Goal: Transaction & Acquisition: Purchase product/service

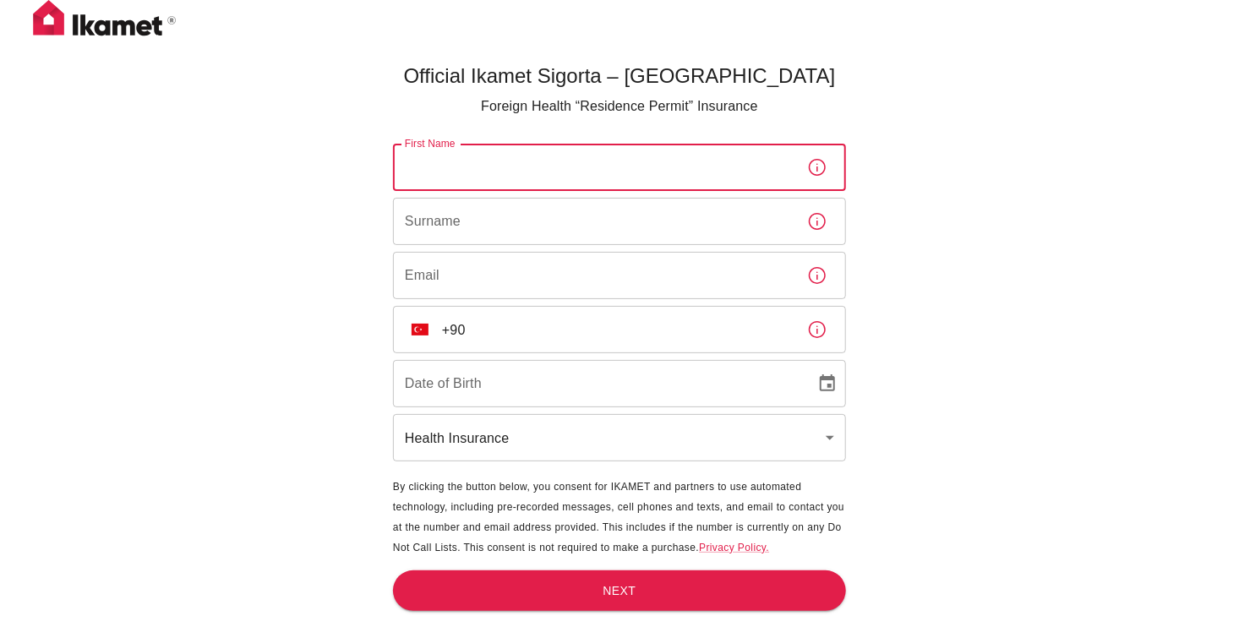
click at [482, 167] on input "First Name" at bounding box center [593, 167] width 401 height 47
type input "BİBİ KHADİCHA"
type input "KHONBOEVA"
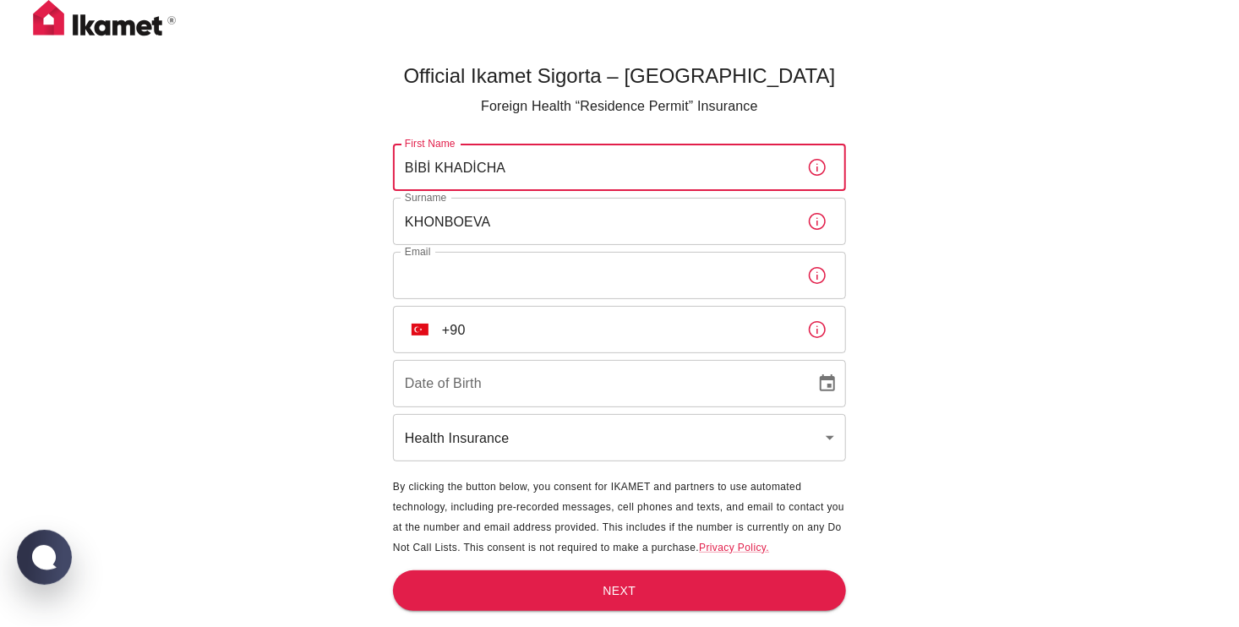
type input "imfax@mail.ru"
type input "28/05/2003"
click at [489, 333] on input "+90" at bounding box center [618, 329] width 352 height 47
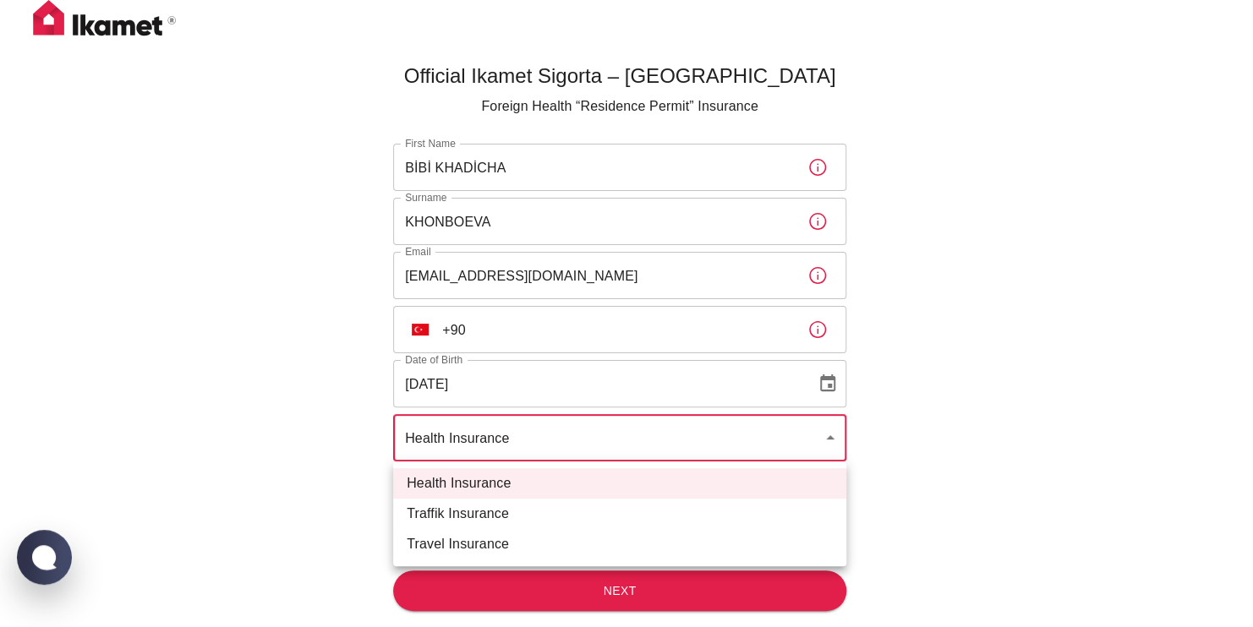
click at [646, 436] on body "Official Ikamet Sigorta – Turkey Foreign Health “Residence Permit” Insurance Fi…" at bounding box center [626, 341] width 1253 height 683
click at [646, 436] on div at bounding box center [626, 313] width 1253 height 627
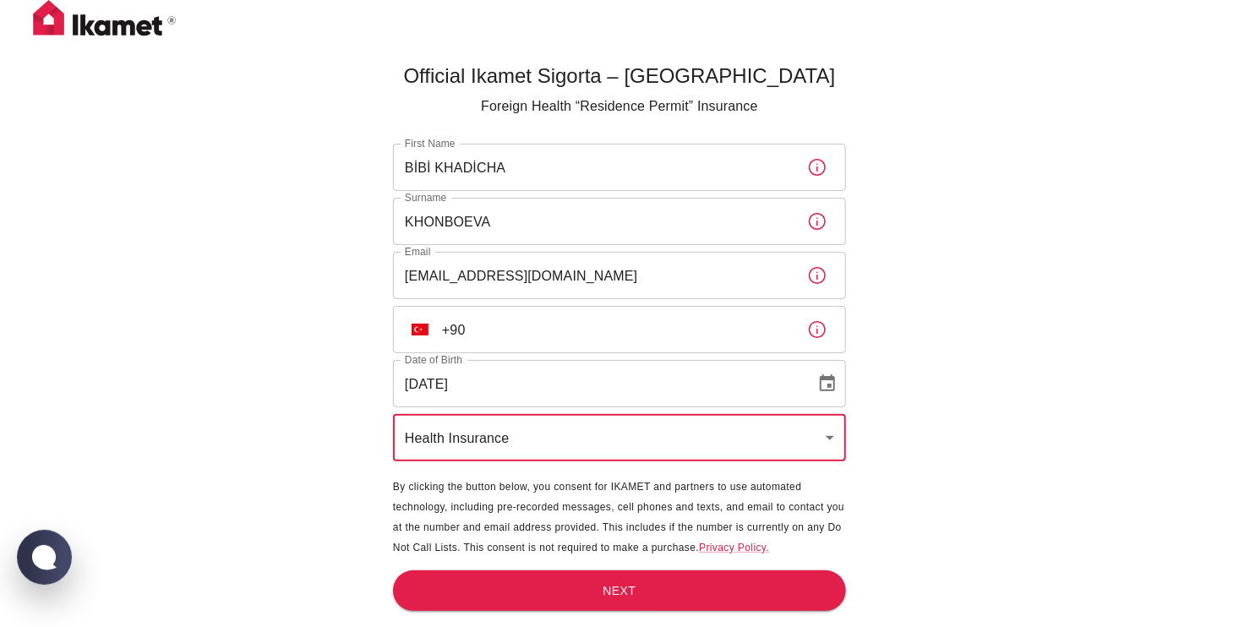
click at [542, 331] on input "+90" at bounding box center [618, 329] width 352 height 47
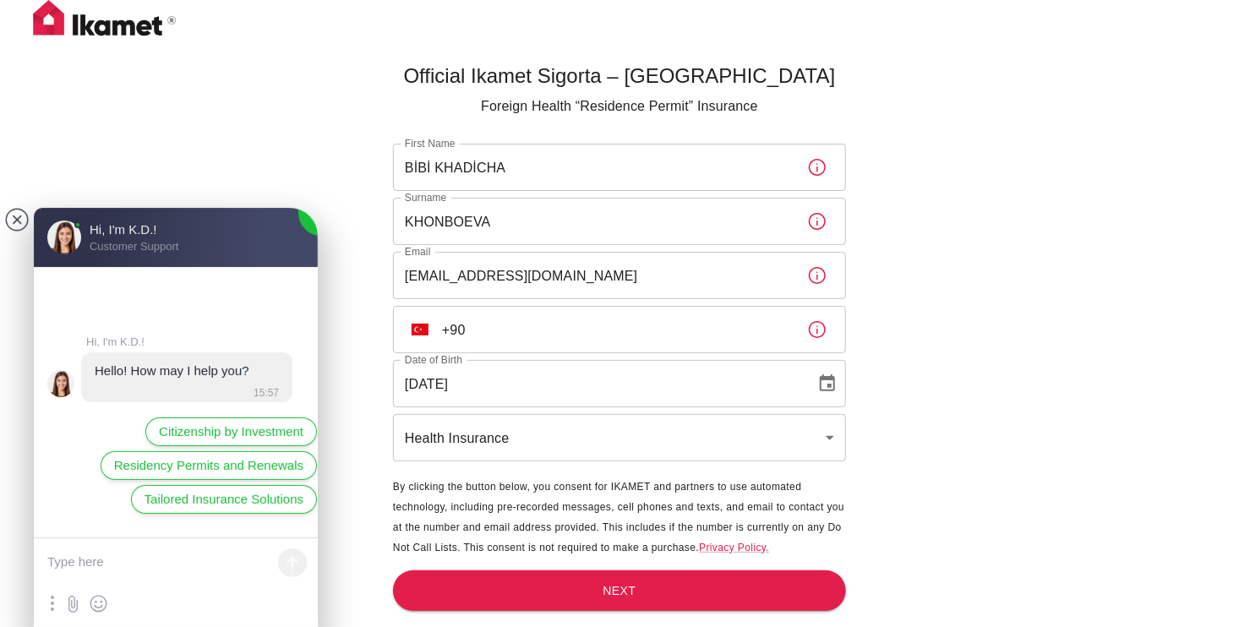
click at [71, 565] on textarea at bounding box center [176, 563] width 284 height 51
type textarea "yes"
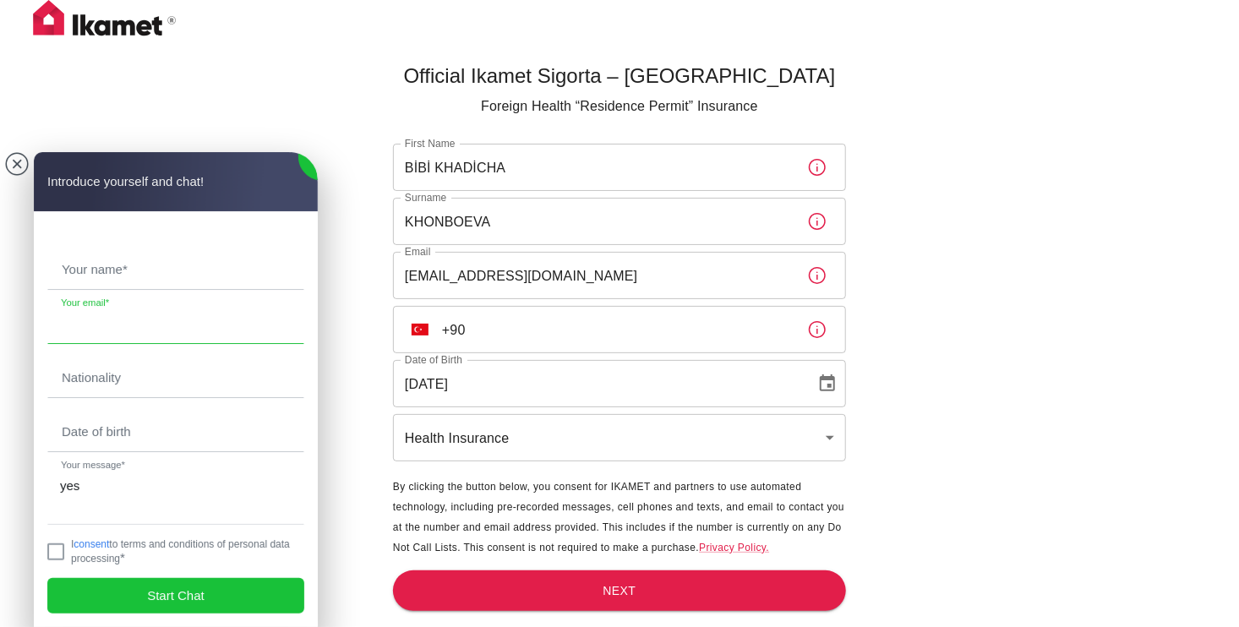
click at [91, 331] on input "email" at bounding box center [175, 323] width 255 height 39
type input "imfax@mail.ru"
type input "BİBİ KHADİCHA"
type input "KHONBOEVA"
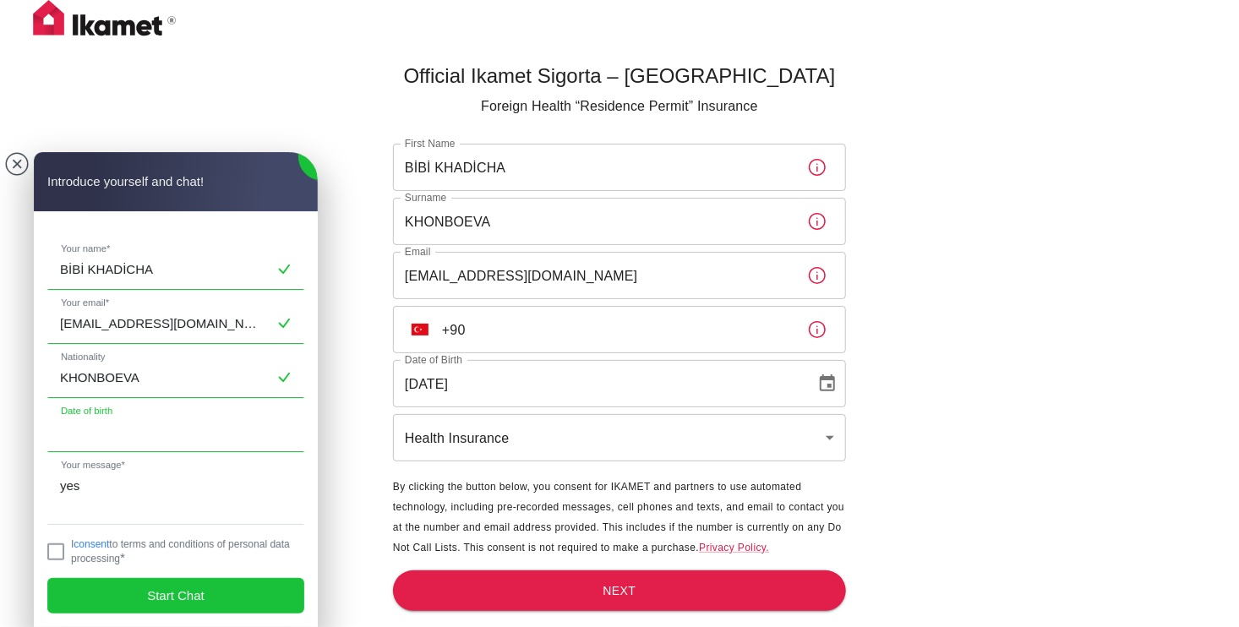
click at [129, 422] on input "text" at bounding box center [175, 432] width 255 height 39
type input "2"
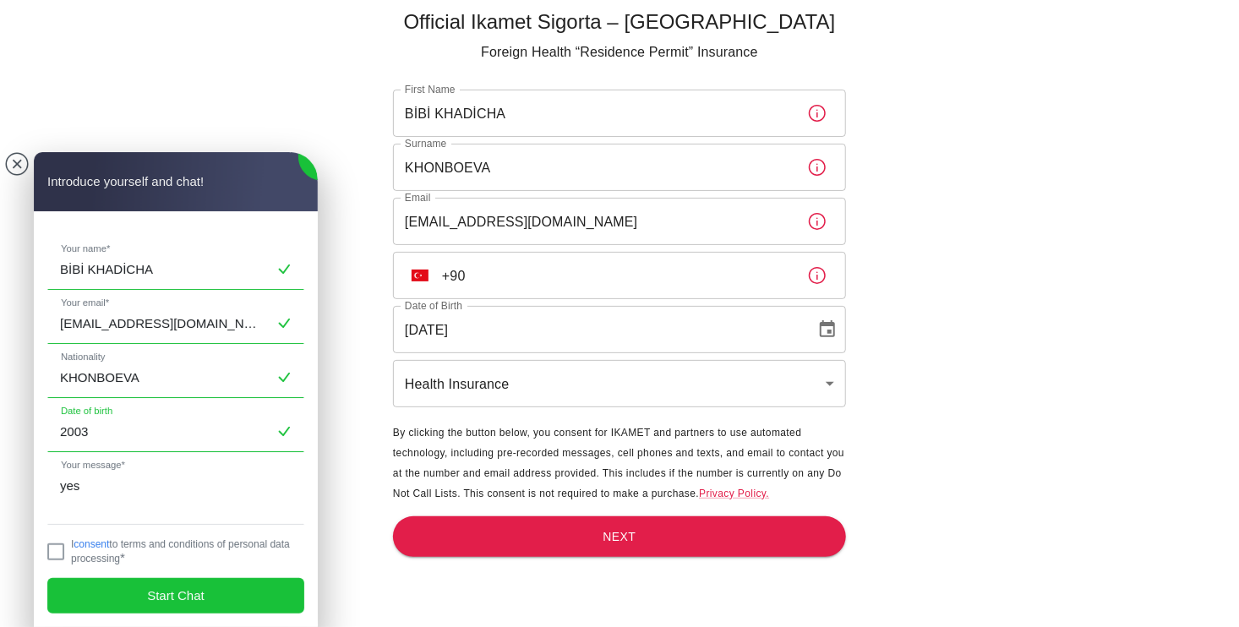
scroll to position [56, 0]
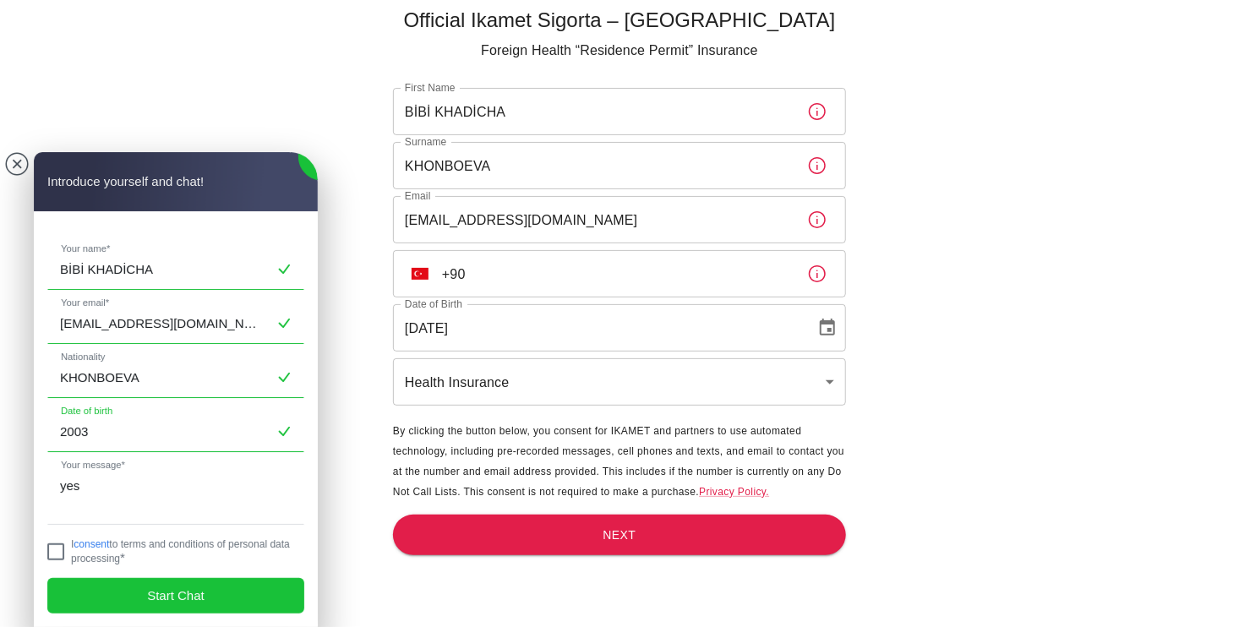
type input "2003"
click at [57, 547] on jdiv at bounding box center [55, 552] width 17 height 17
click at [195, 590] on span "Start Chat" at bounding box center [175, 596] width 57 height 19
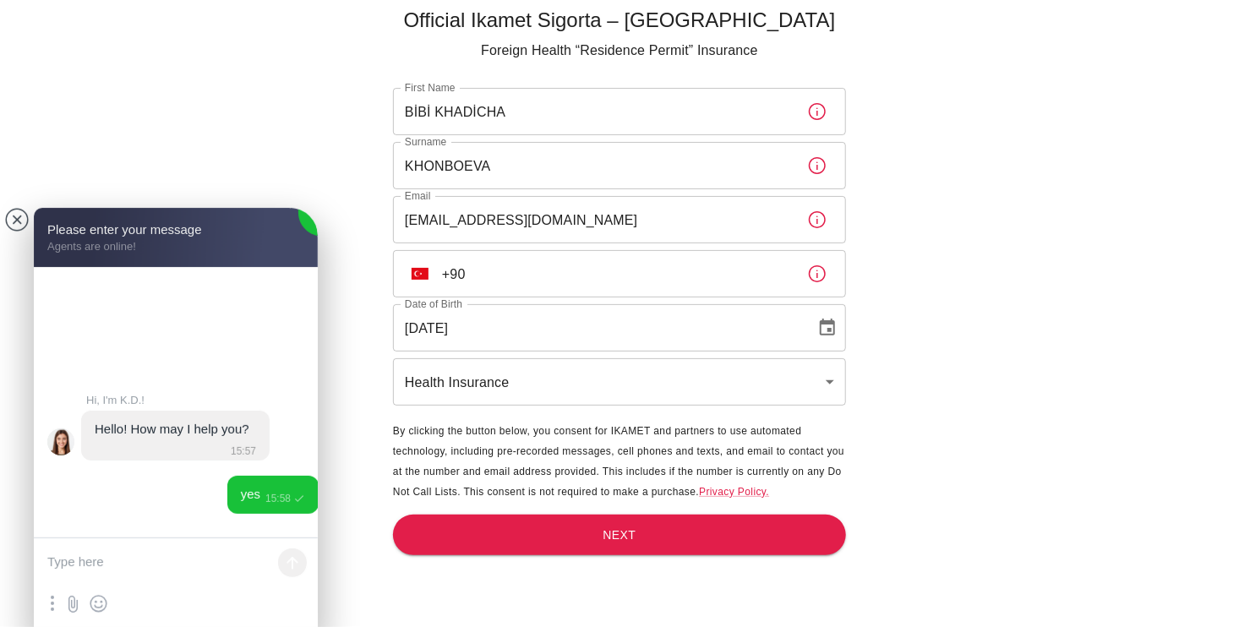
click at [106, 560] on textarea at bounding box center [176, 563] width 284 height 51
paste textarea "Where can I go with your insurance if something happens to me? I live in Karabü…"
drag, startPoint x: 165, startPoint y: 572, endPoint x: 43, endPoint y: 568, distance: 121.8
click at [43, 568] on textarea "Where can I go with your insurance if something happens to me? I live in Karabü…" at bounding box center [176, 551] width 284 height 76
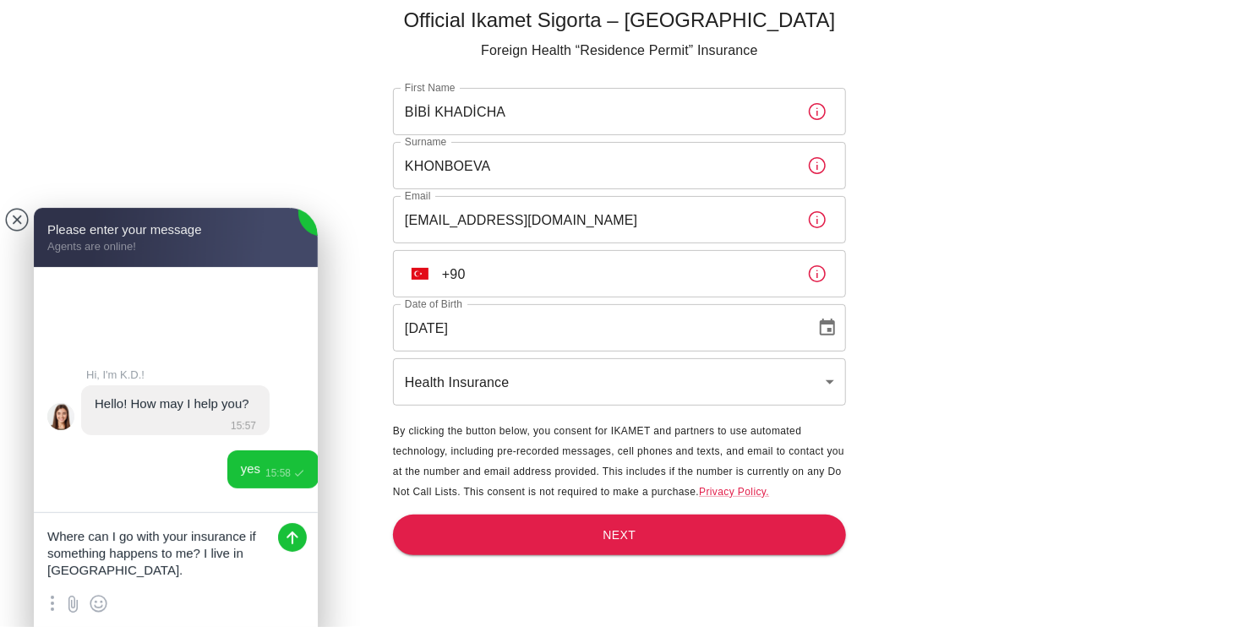
type textarea "Where can I go with your insurance if something happens to me? I live in Karabü…"
click at [295, 538] on jdiv at bounding box center [292, 537] width 29 height 29
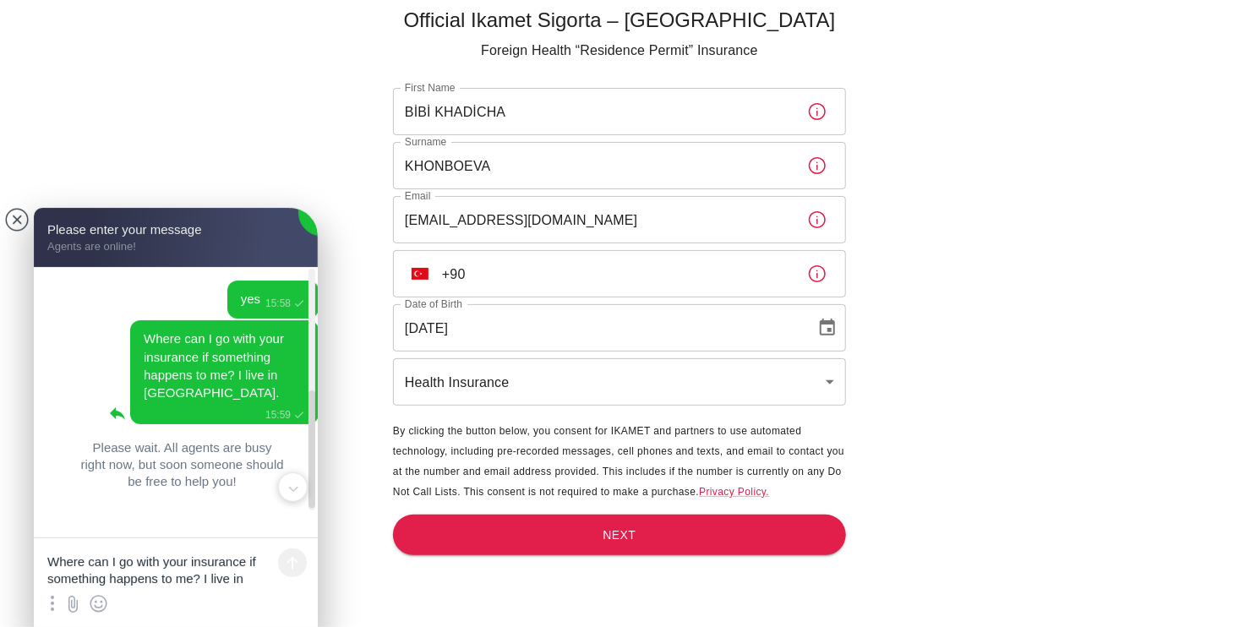
scroll to position [260, 0]
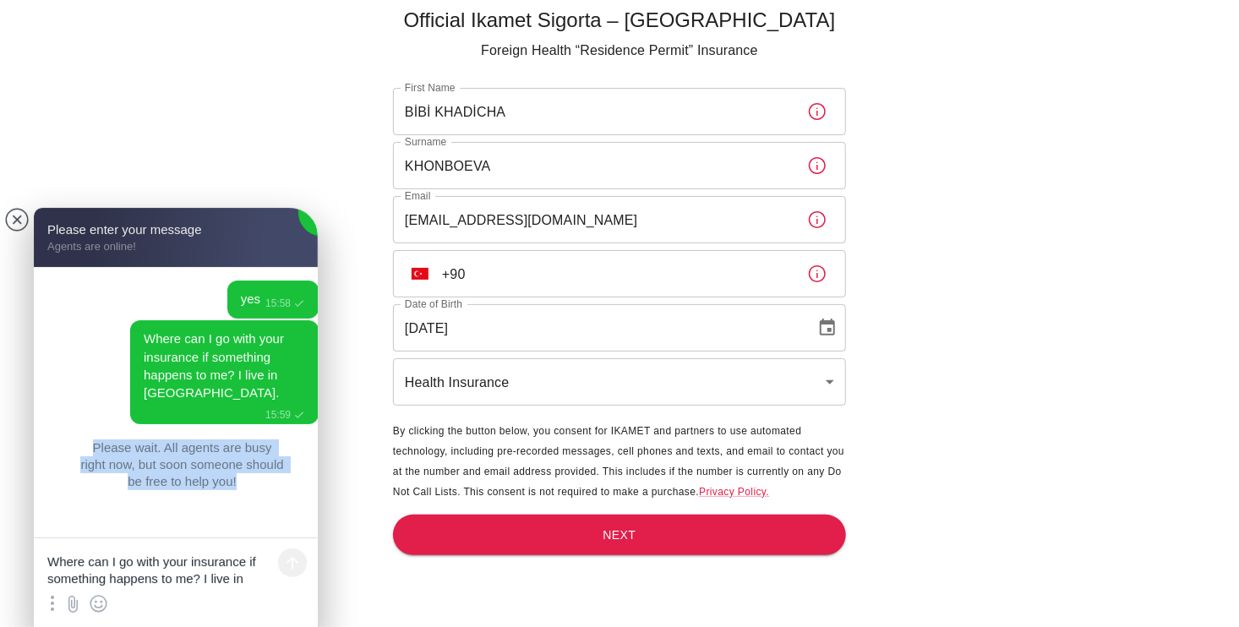
drag, startPoint x: 88, startPoint y: 449, endPoint x: 244, endPoint y: 485, distance: 160.6
click at [244, 485] on jdiv "Please wait. All agents are busy right now, but soon someone should be free to …" at bounding box center [182, 465] width 258 height 51
copy jdiv "Please wait. All agents are busy right now, but soon someone should be free to …"
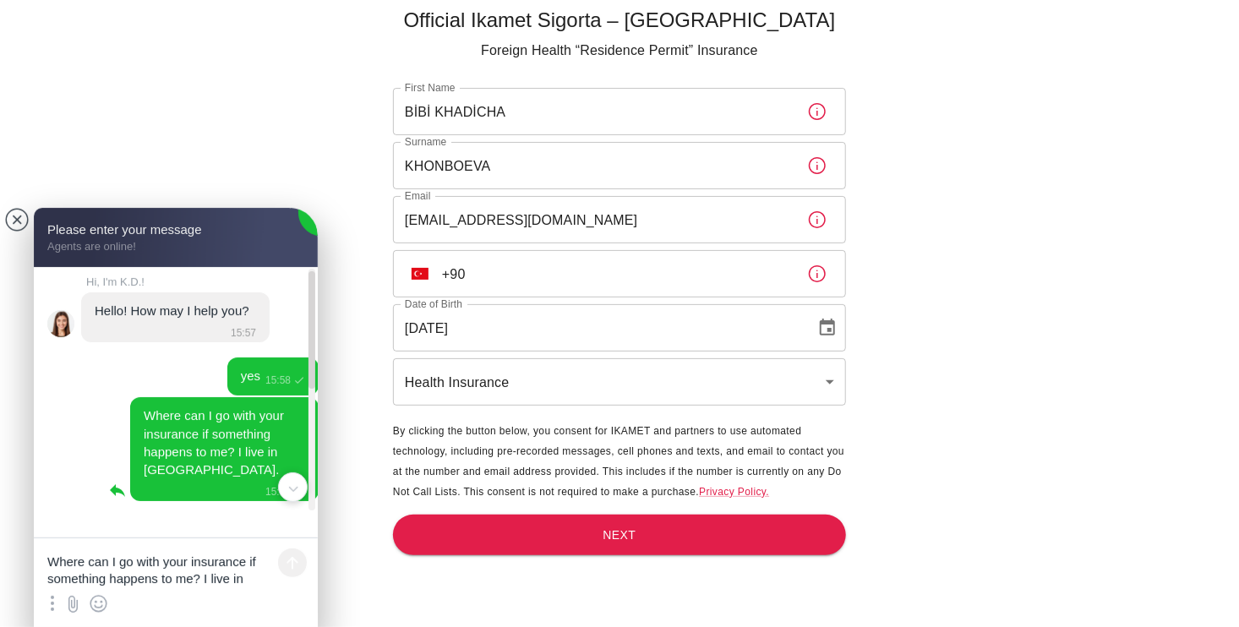
scroll to position [0, 0]
click at [292, 495] on jdiv at bounding box center [294, 488] width 30 height 30
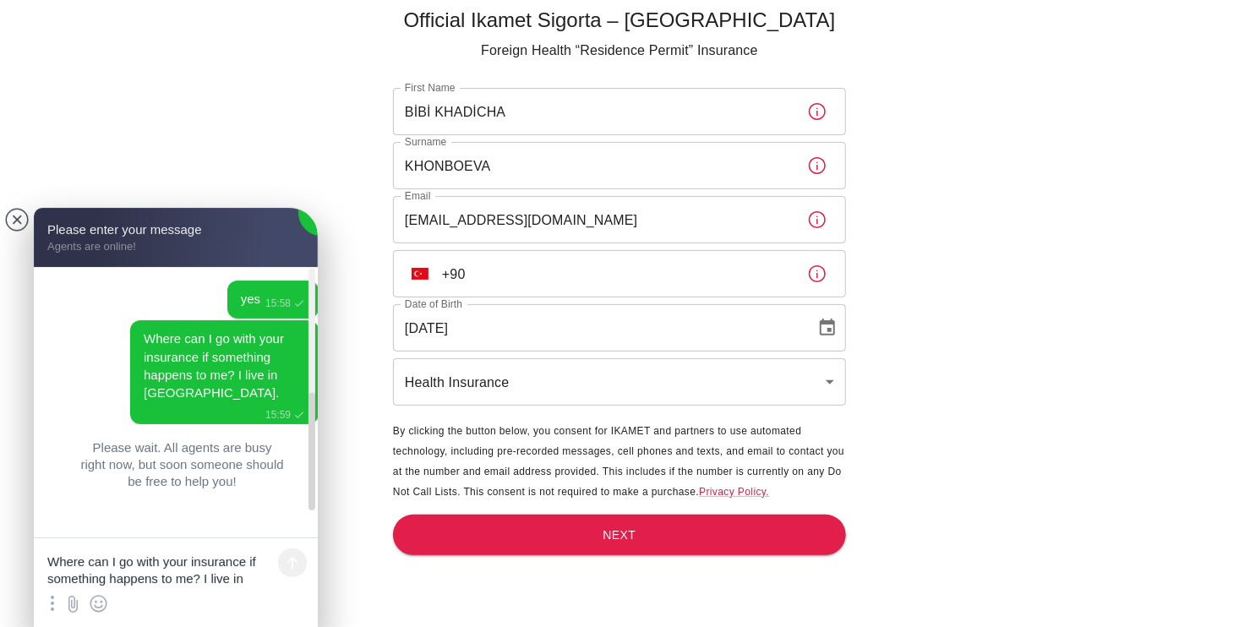
click at [143, 558] on textarea "Where can I go with your insurance if something happens to me? I live in Karabü…" at bounding box center [176, 563] width 284 height 51
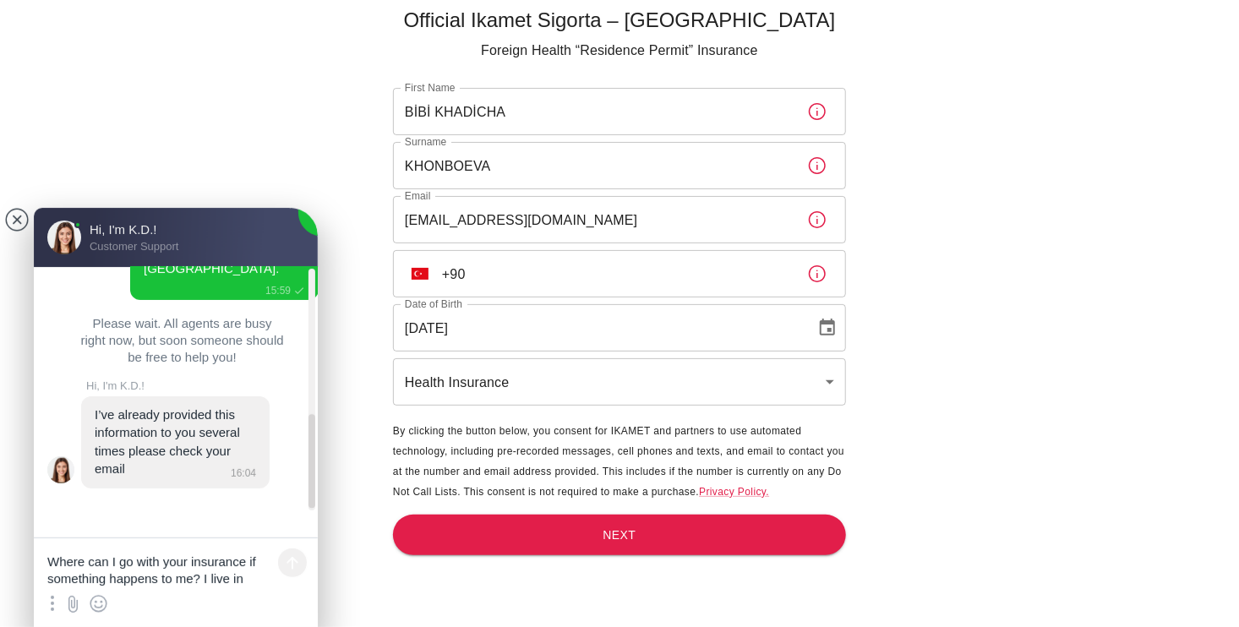
scroll to position [386, 0]
drag, startPoint x: 96, startPoint y: 412, endPoint x: 183, endPoint y: 487, distance: 115.7
click at [183, 487] on jdiv "I’ve already provided this information to you several times please check your e…" at bounding box center [175, 442] width 189 height 92
copy jdiv "I’ve already provided this information to you several times please check your e…"
click at [167, 573] on textarea "Where can I go with your insurance if something happens to me? I live in Karabü…" at bounding box center [176, 563] width 284 height 51
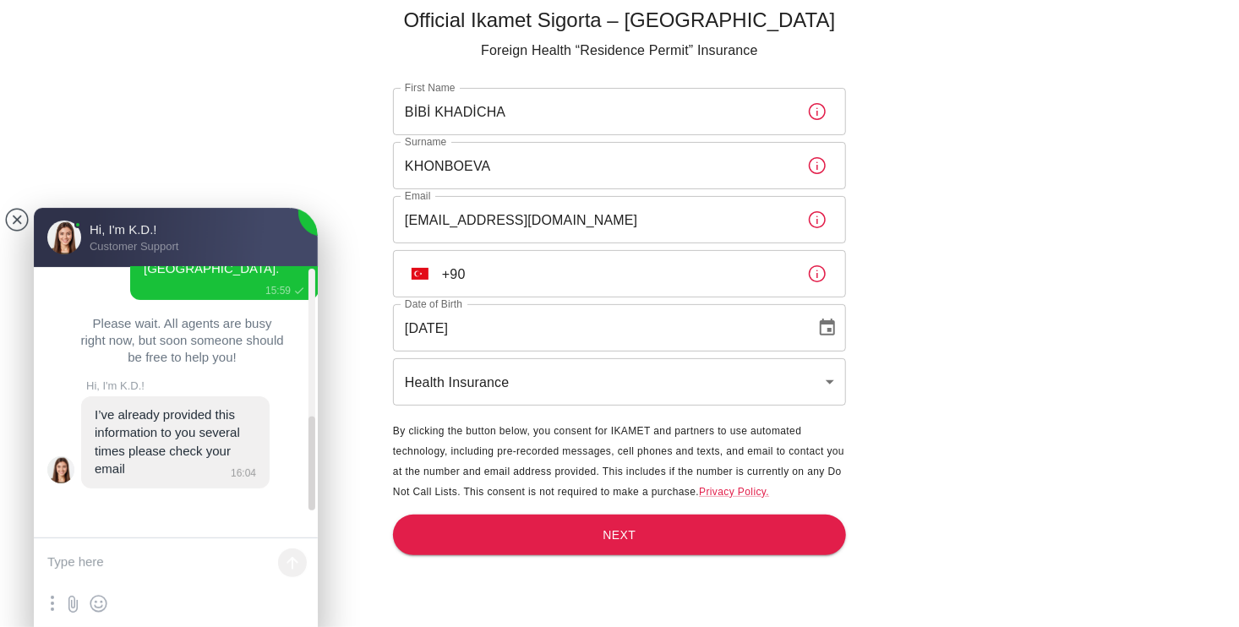
paste textarea "Could you please provide details on what the minimum coverage structure specifi…"
type textarea "Could you please provide details on what the minimum coverage structure specifi…"
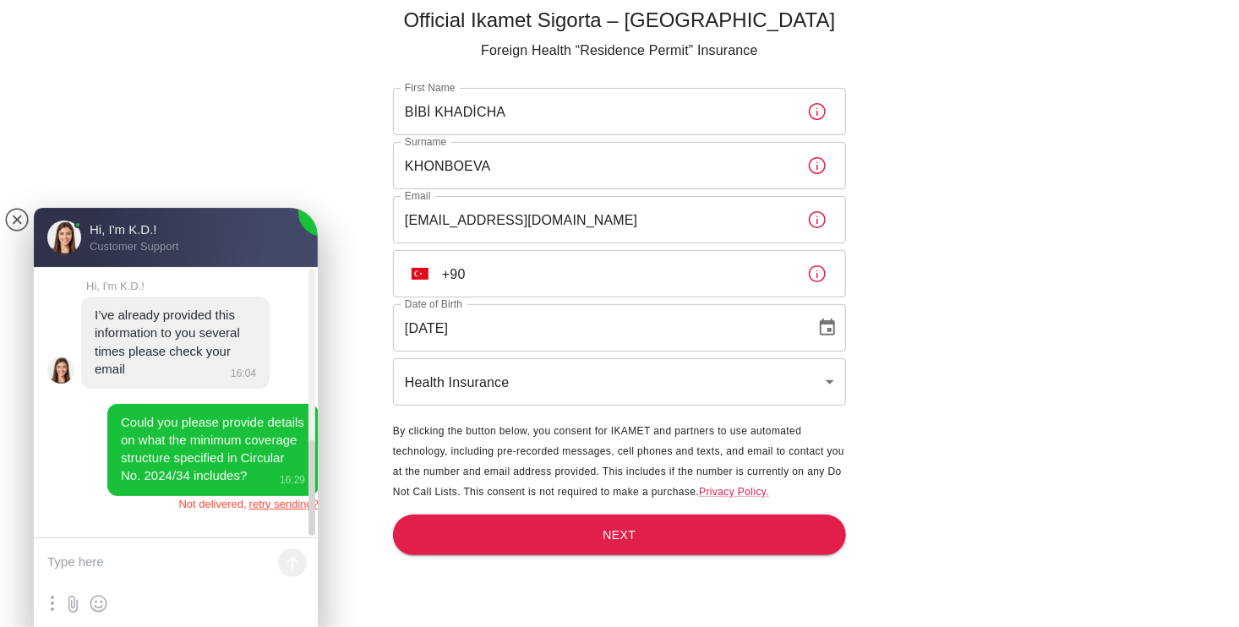
scroll to position [487, 0]
click at [272, 508] on jdiv "retry sending?" at bounding box center [283, 504] width 69 height 13
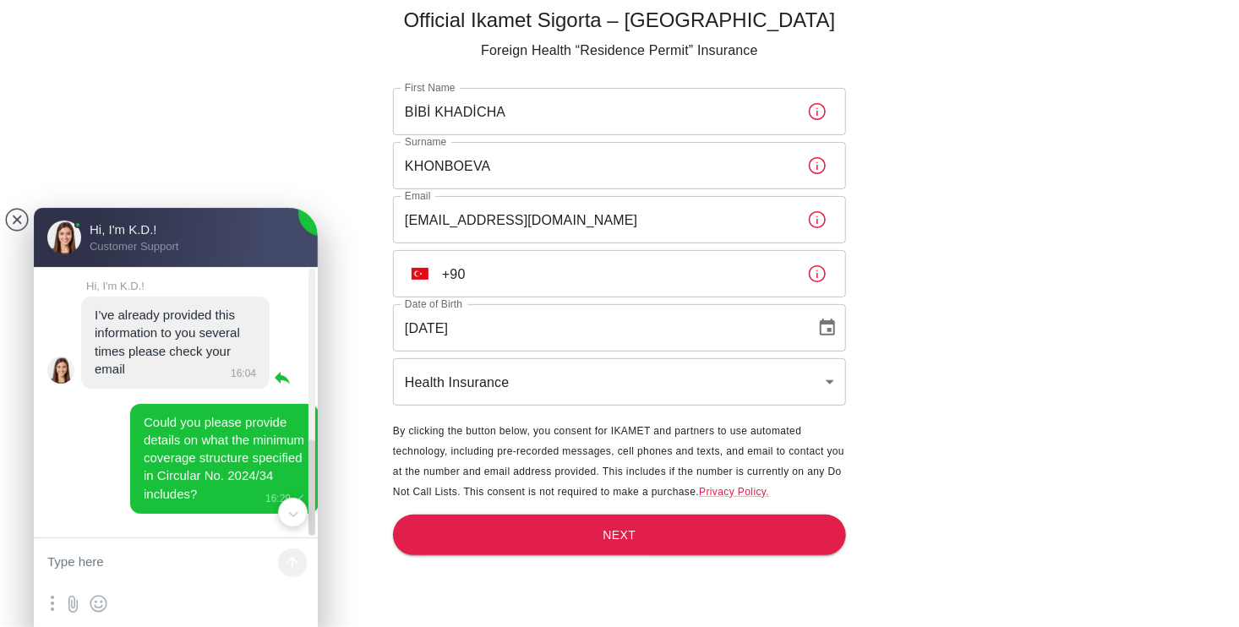
scroll to position [488, 0]
click at [151, 252] on jdiv at bounding box center [166, 237] width 264 height 59
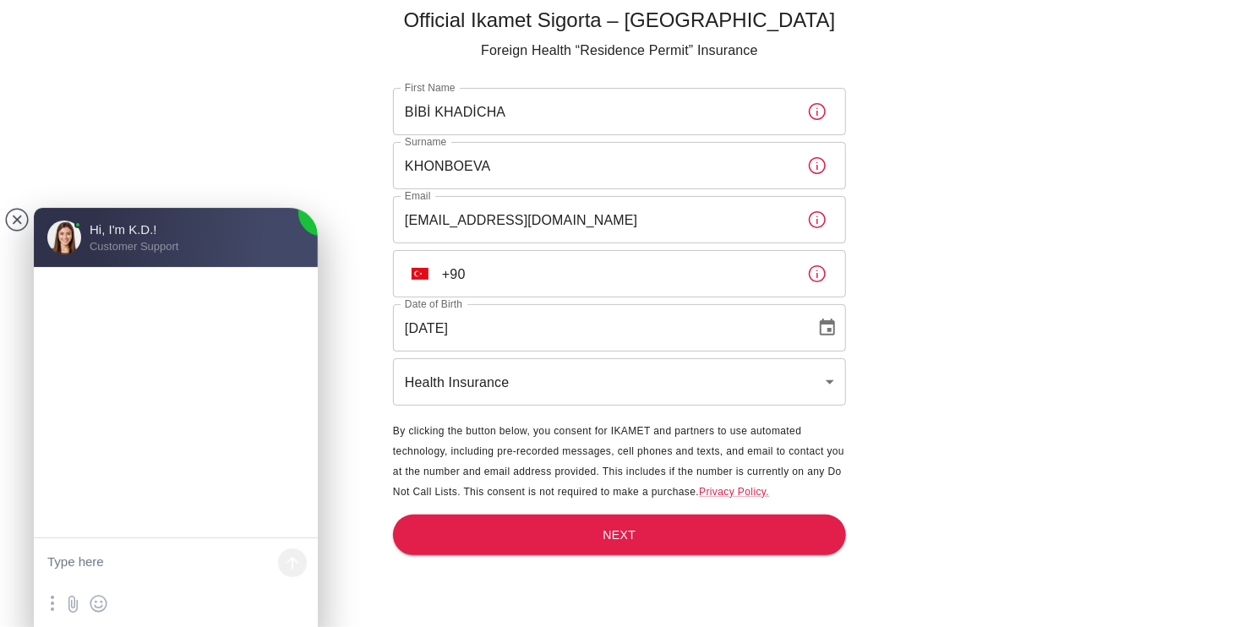
click at [81, 235] on jdiv at bounding box center [175, 418] width 1975 height 2110
click at [74, 241] on jdiv at bounding box center [175, 418] width 1975 height 2110
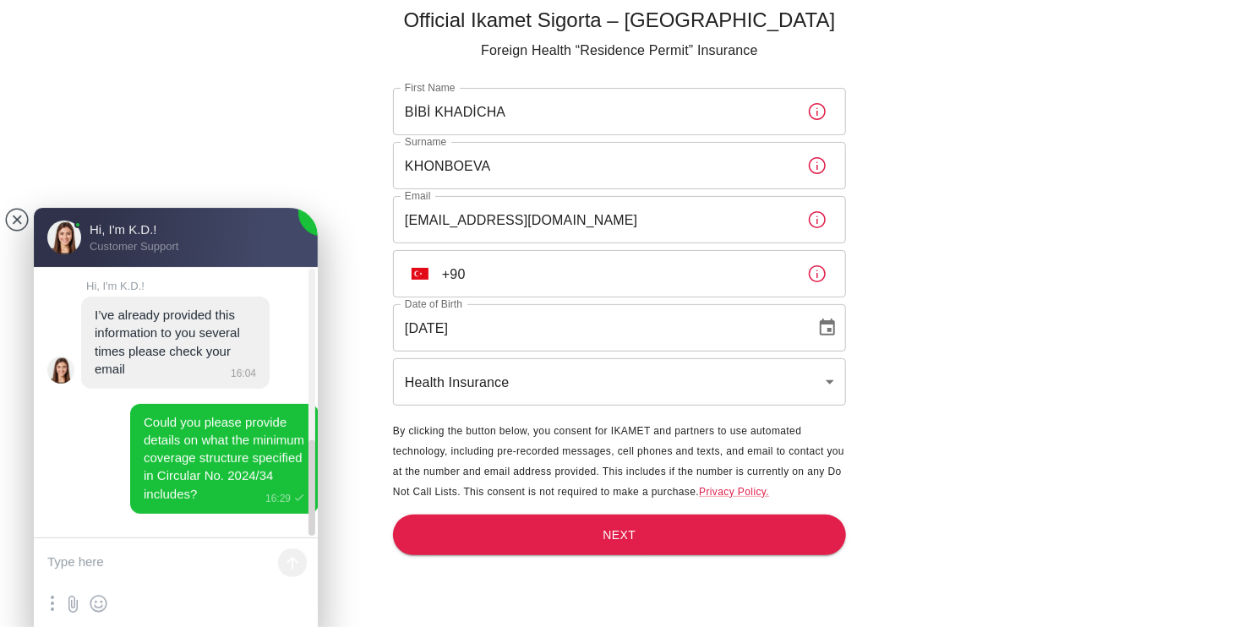
click at [129, 563] on textarea at bounding box center [176, 563] width 284 height 51
click at [492, 279] on input "+90" at bounding box center [618, 273] width 352 height 47
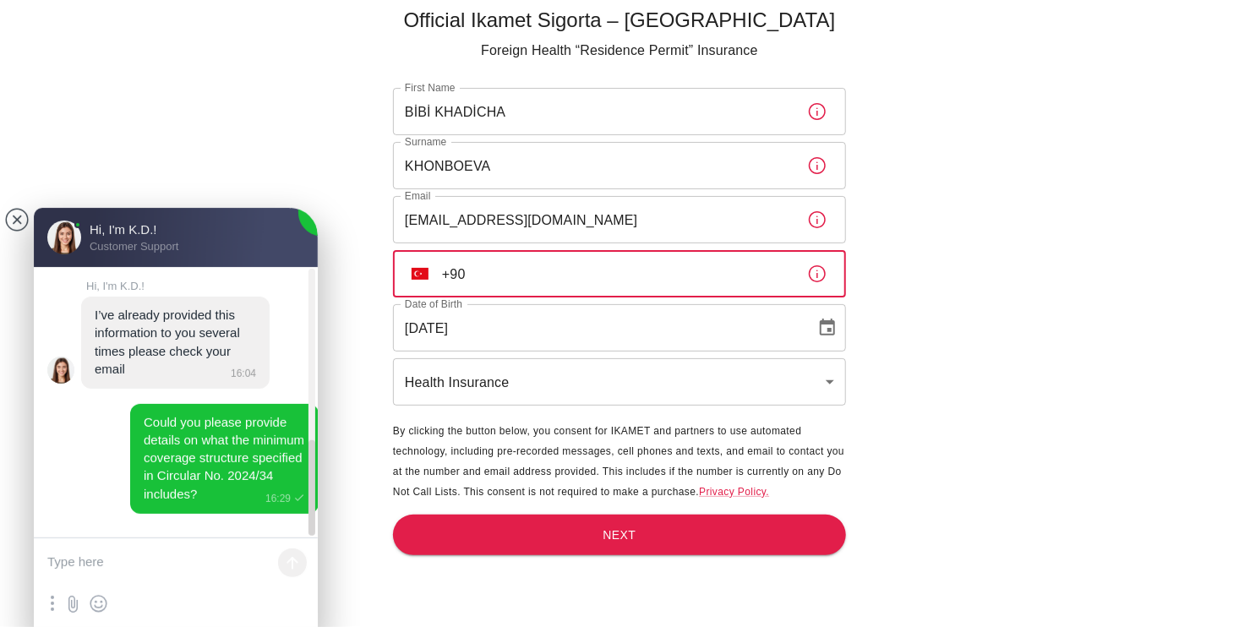
click at [138, 569] on textarea at bounding box center [176, 563] width 284 height 51
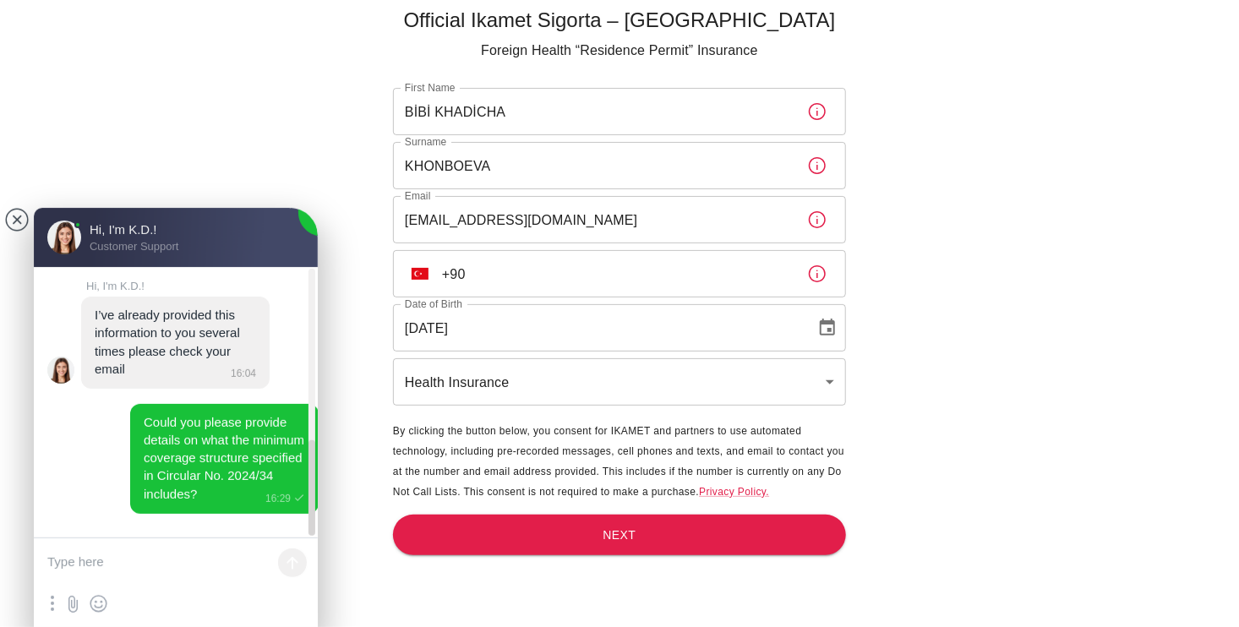
click at [163, 566] on textarea at bounding box center [176, 563] width 284 height 51
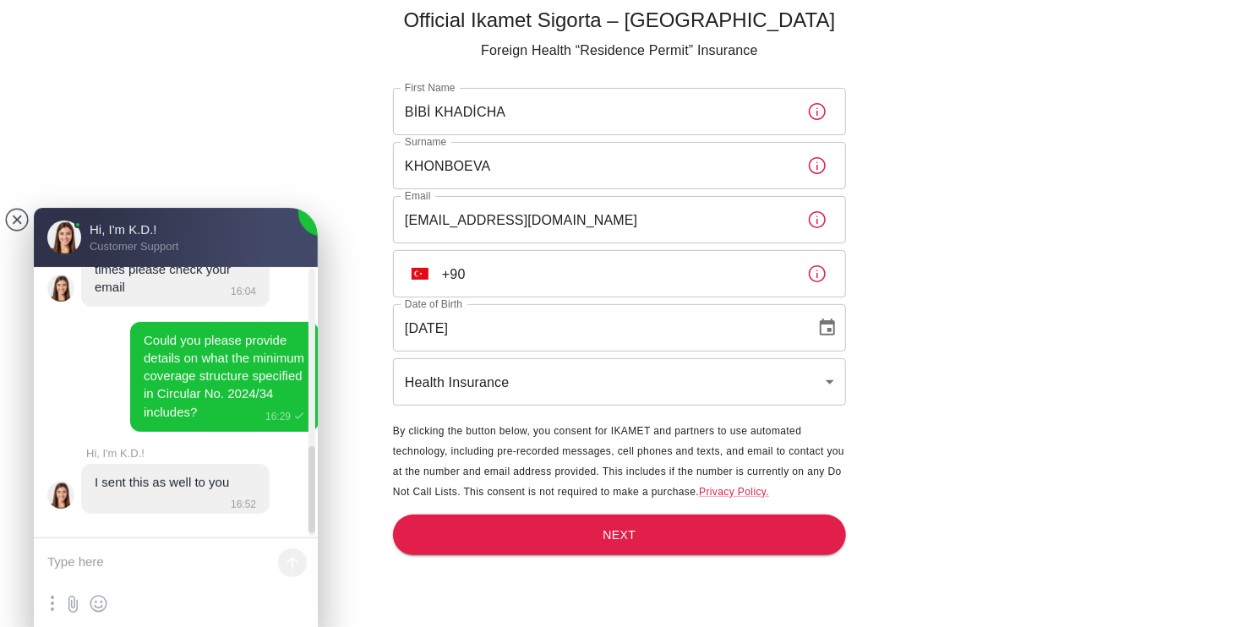
scroll to position [571, 0]
click at [138, 484] on jdiv "I sent this as well to you" at bounding box center [162, 482] width 134 height 14
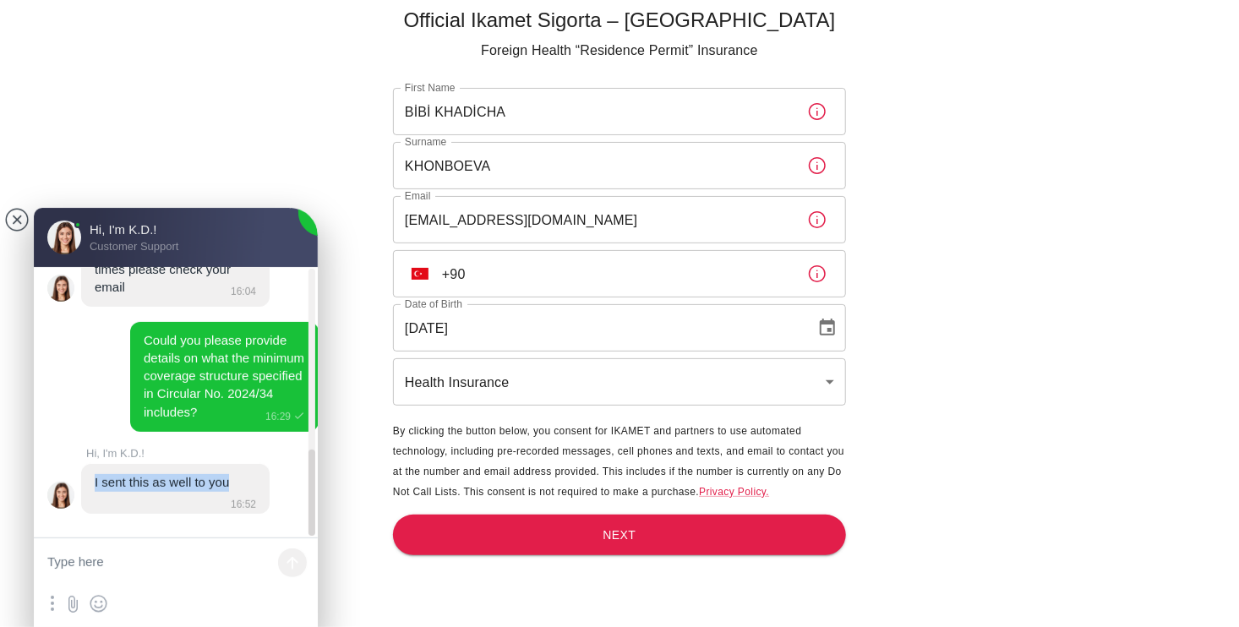
copy jdiv "I sent this as well to you"
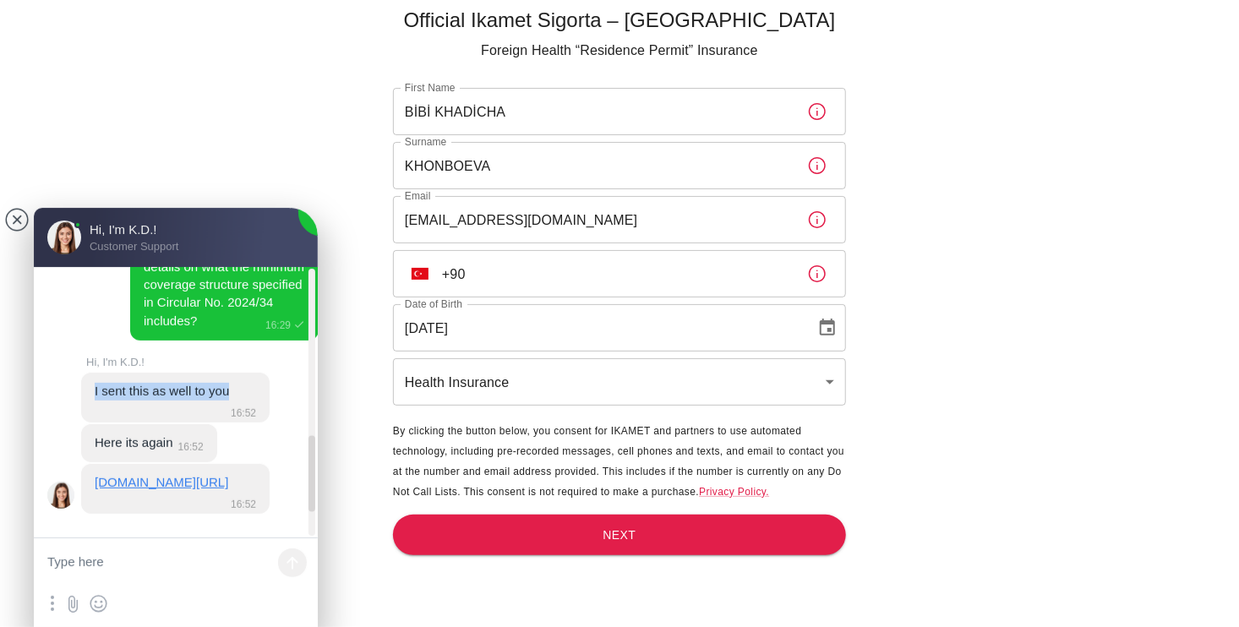
scroll to position [681, 0]
click at [169, 475] on link "ikamet.com/health-insurance-coverage-breakdown/" at bounding box center [162, 482] width 134 height 14
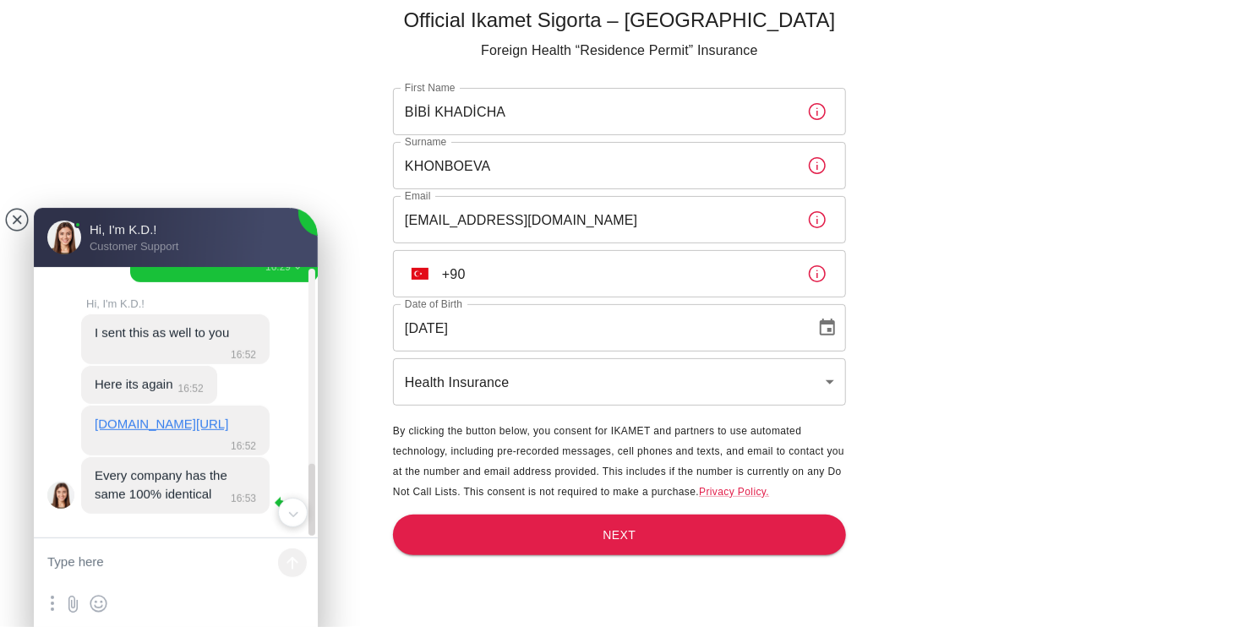
scroll to position [739, 0]
click at [131, 555] on textarea at bounding box center [176, 563] width 284 height 51
paste textarea "Thank you very much!"
type textarea "Thank you very much!"
drag, startPoint x: 91, startPoint y: 476, endPoint x: 221, endPoint y: 493, distance: 130.4
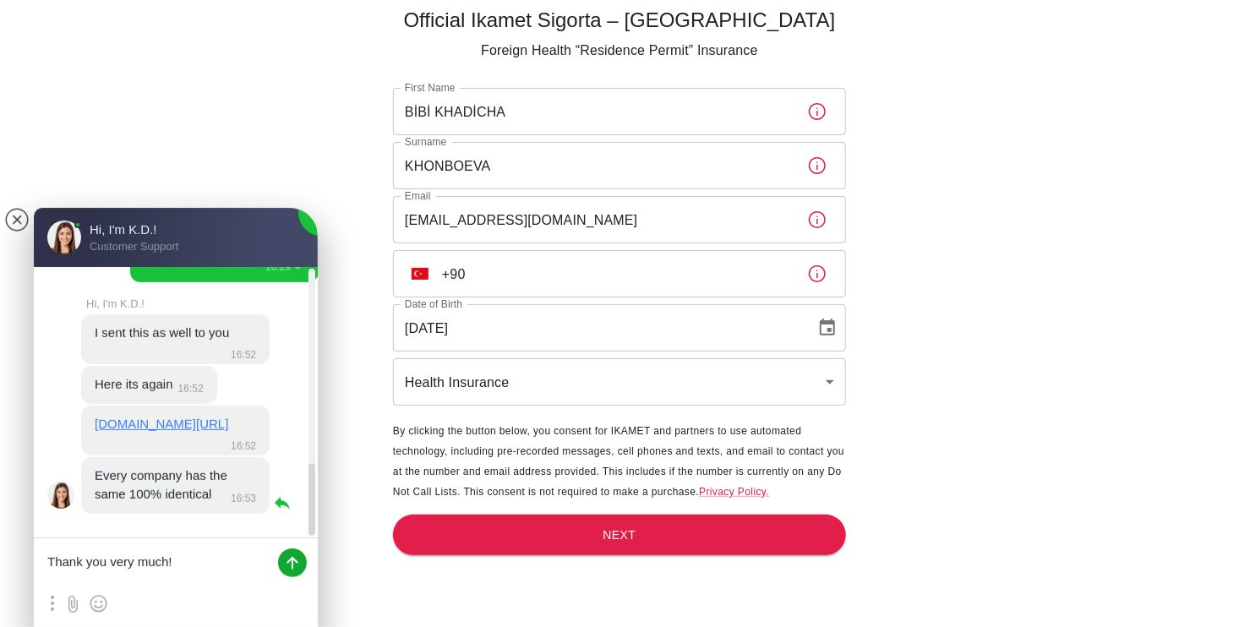
click at [227, 494] on jdiv "Every company has the same 100% identical 16:53" at bounding box center [175, 485] width 189 height 56
drag, startPoint x: 210, startPoint y: 492, endPoint x: 75, endPoint y: 475, distance: 136.3
click at [75, 475] on jdiv "Hi, I'm K.D.! I sent this as well to you 16:52 Here its again 16:52 ikamet.com/…" at bounding box center [182, 407] width 297 height 218
copy jdiv "Every company has the same 100% identical"
click at [281, 569] on jdiv at bounding box center [292, 563] width 29 height 29
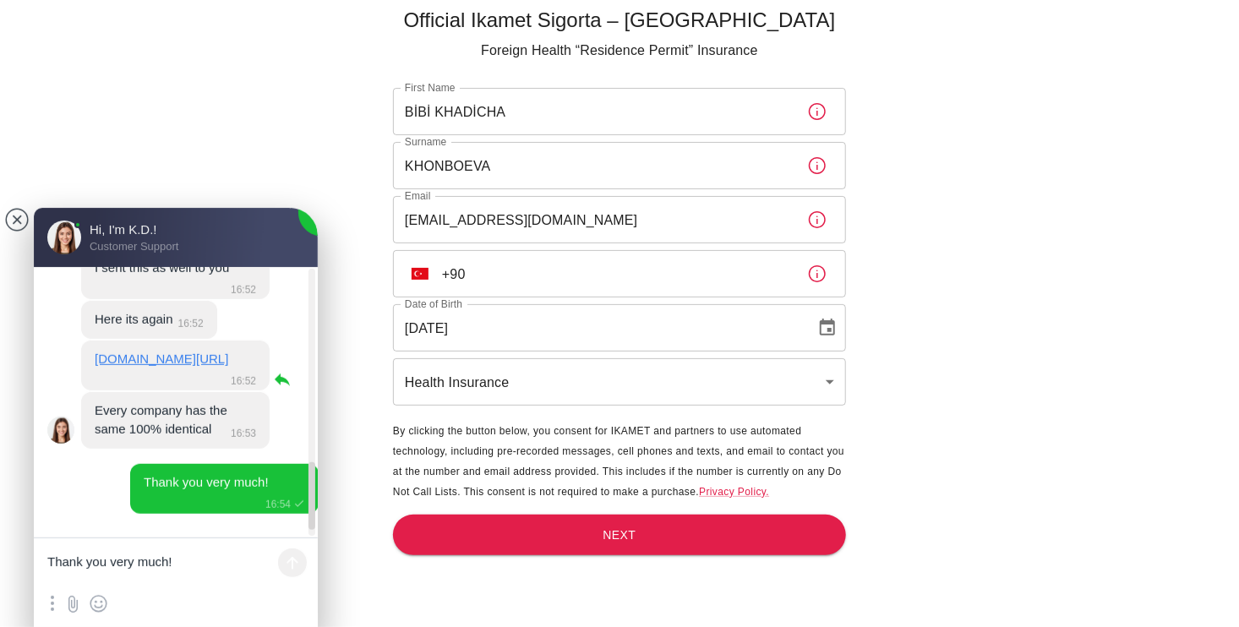
scroll to position [720, 0]
click at [505, 282] on input "+90" at bounding box center [618, 273] width 352 height 47
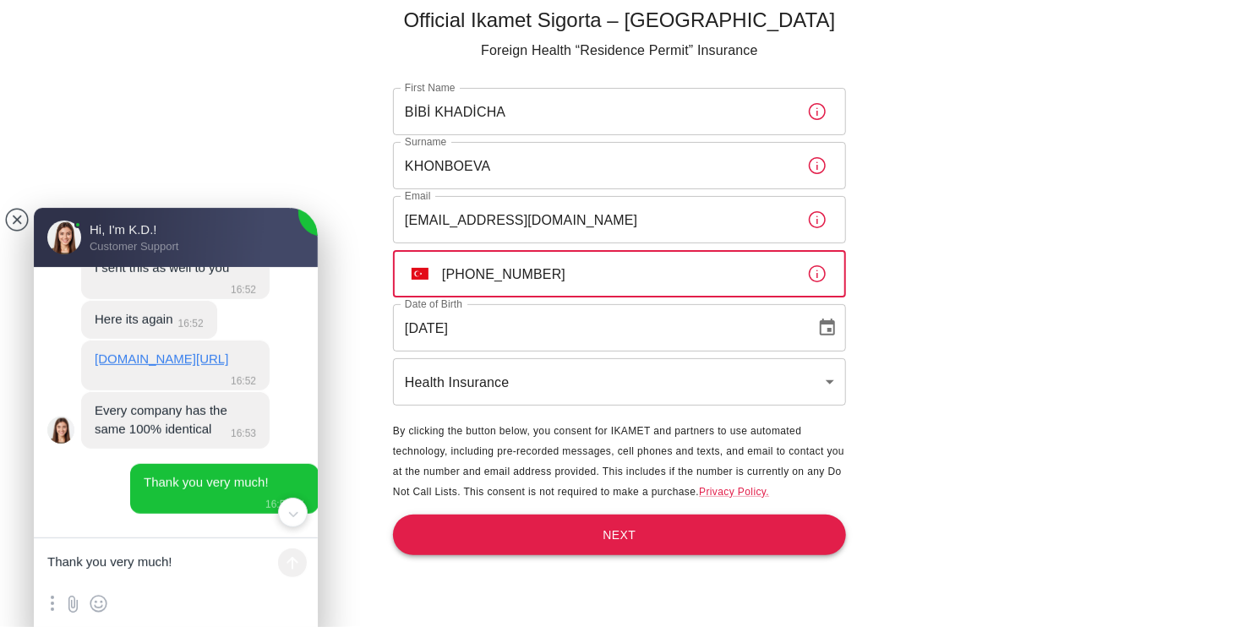
type input "+90 537 341 07 79"
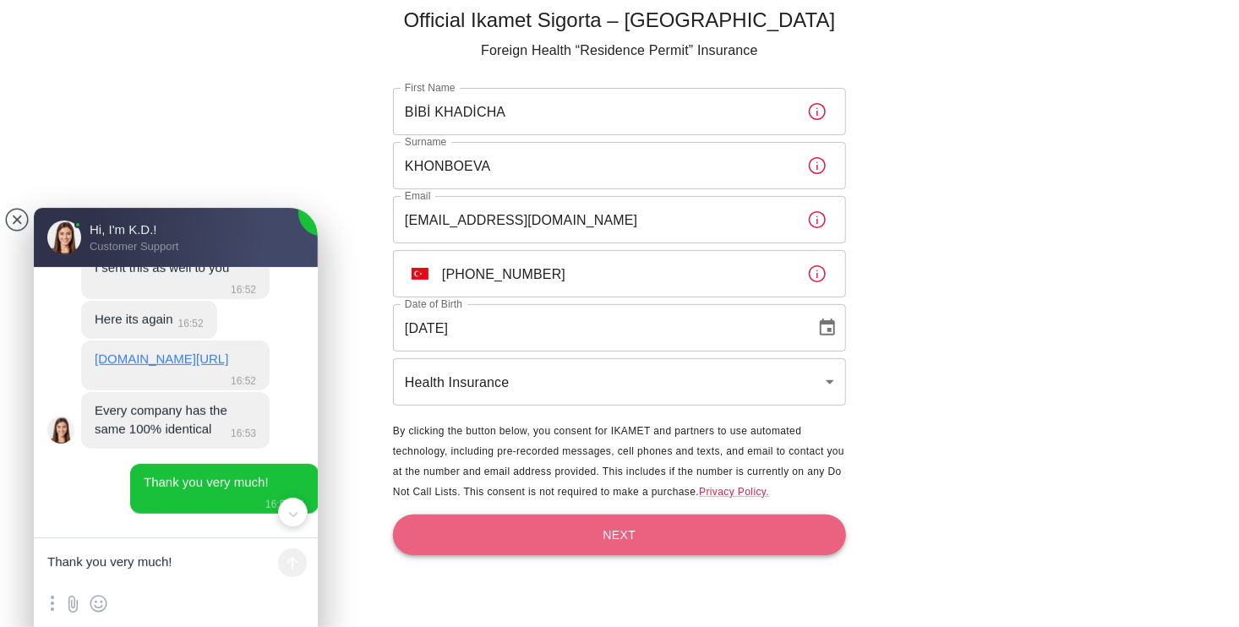
click at [634, 538] on button "Next" at bounding box center [619, 535] width 453 height 41
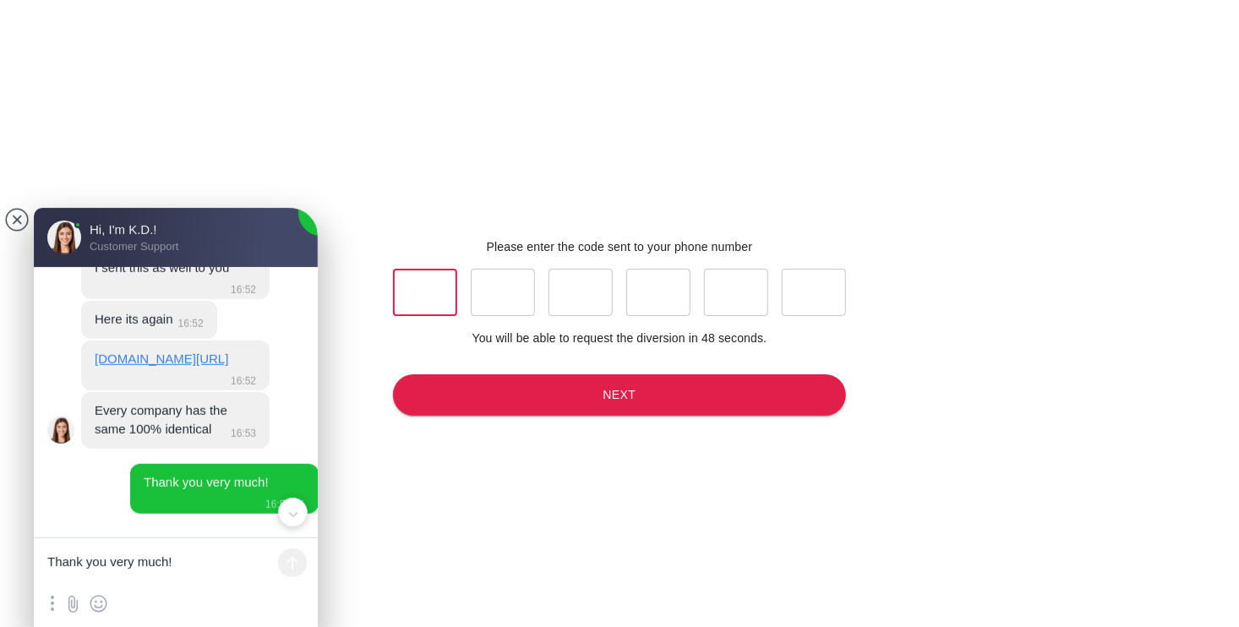
click at [435, 309] on input "text" at bounding box center [425, 292] width 64 height 47
type input "9"
type input "5"
type input "1"
type input "2"
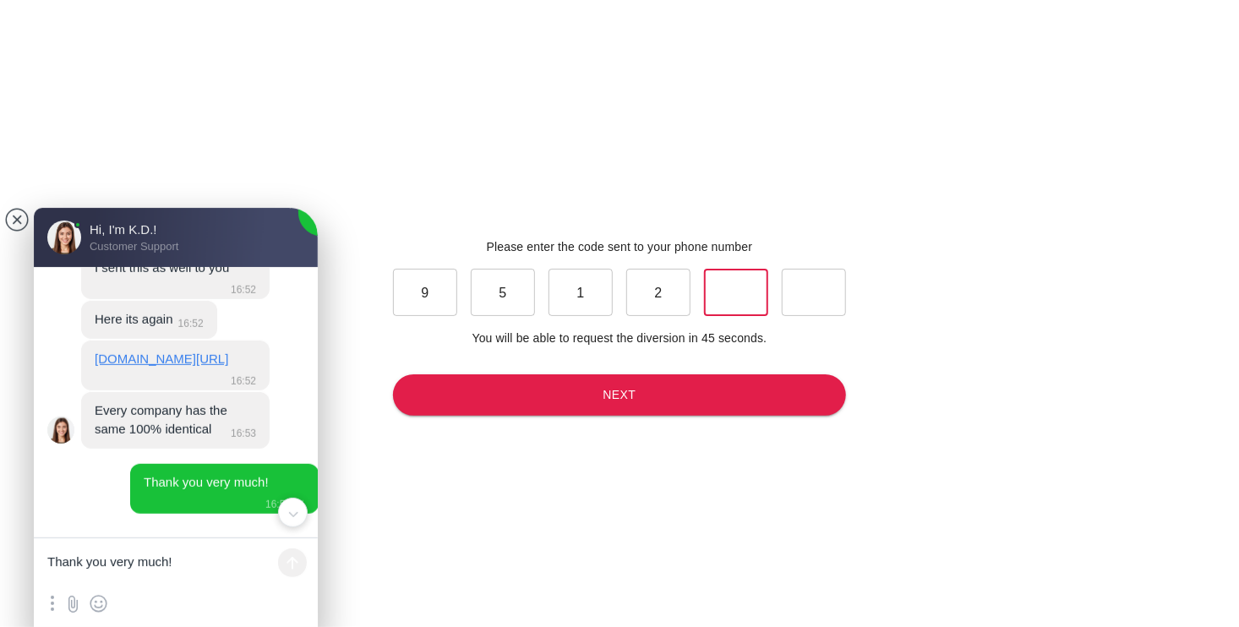
type input "6"
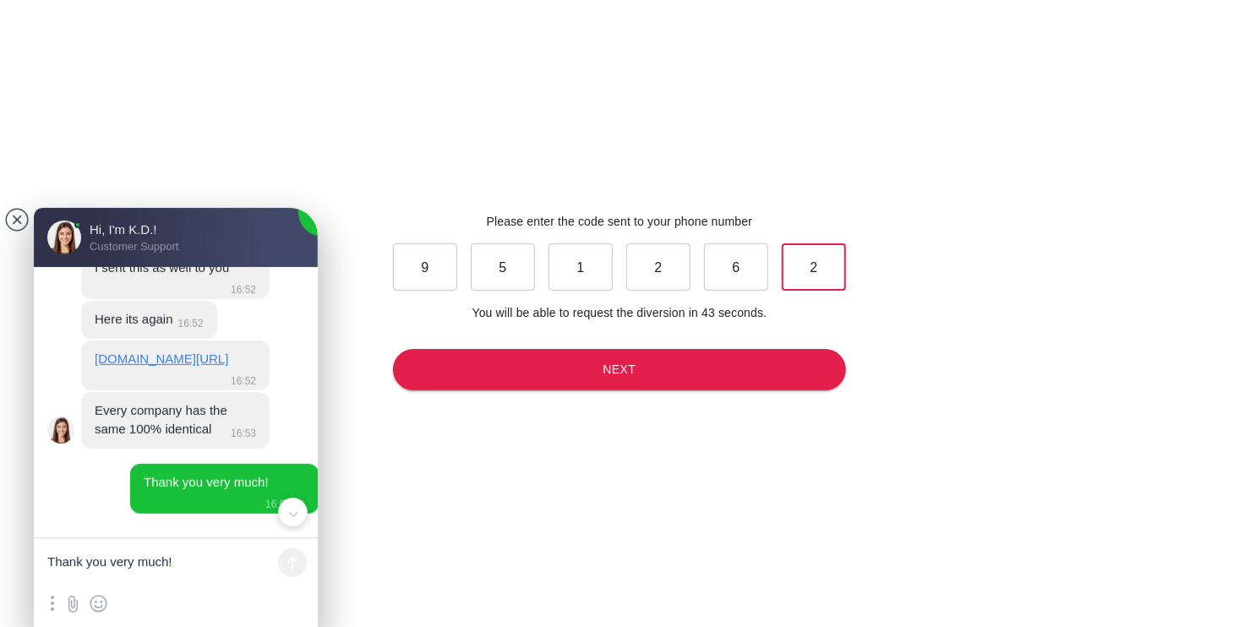
scroll to position [27, 0]
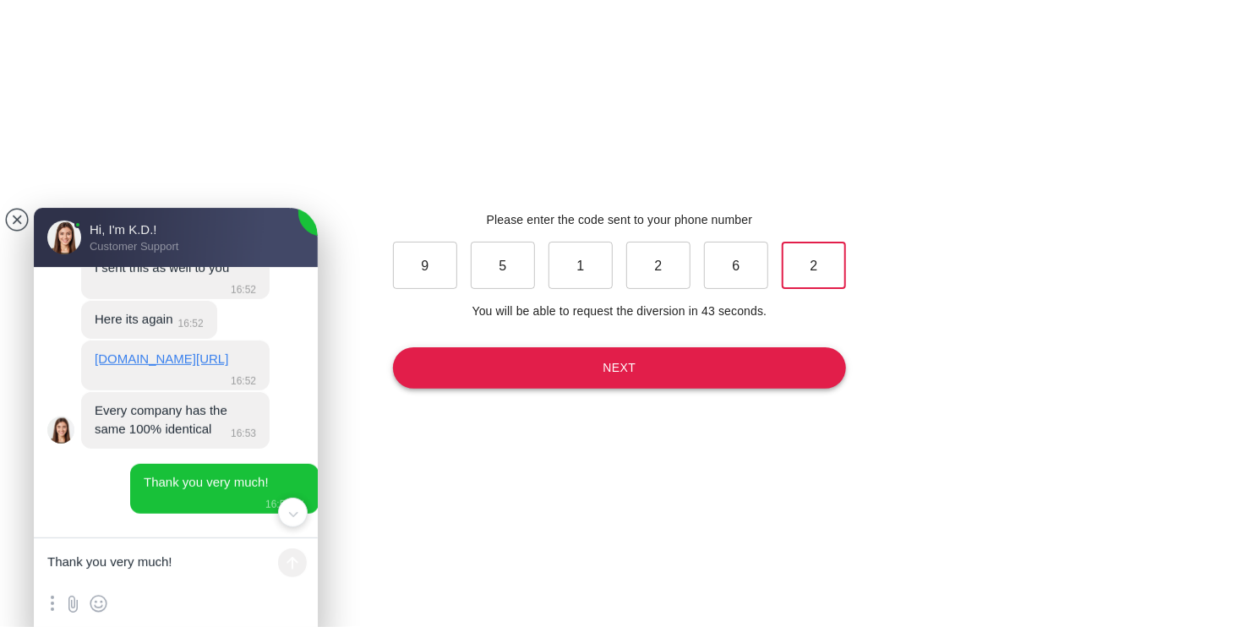
type input "2"
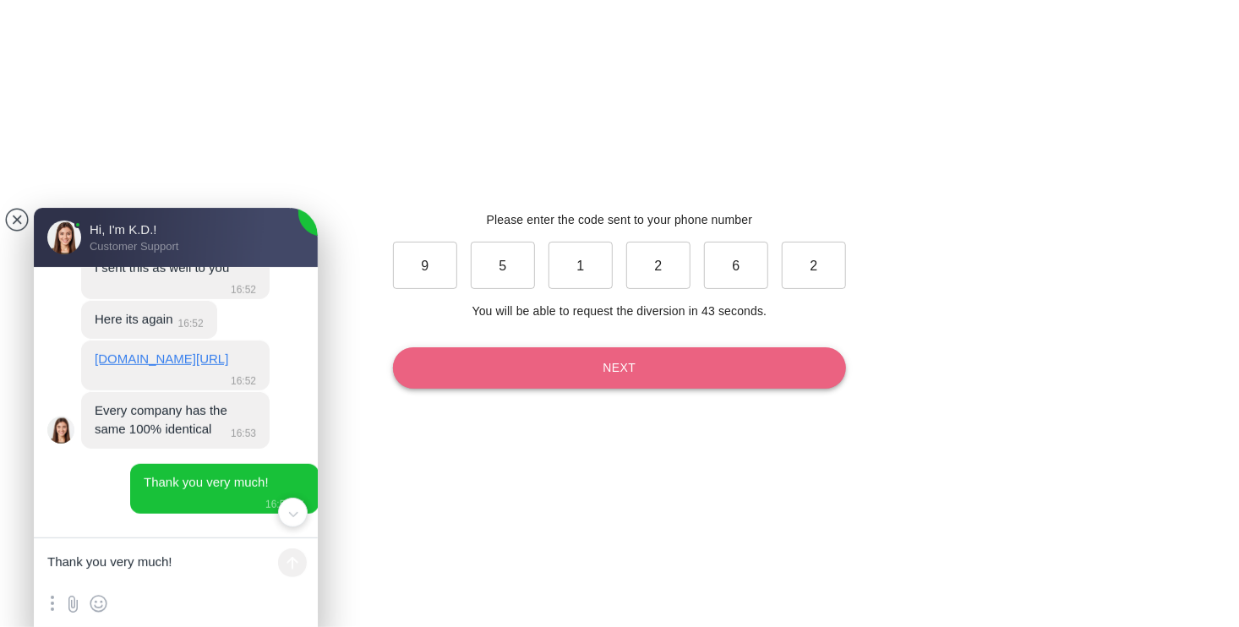
click at [670, 374] on button "Next" at bounding box center [619, 367] width 453 height 41
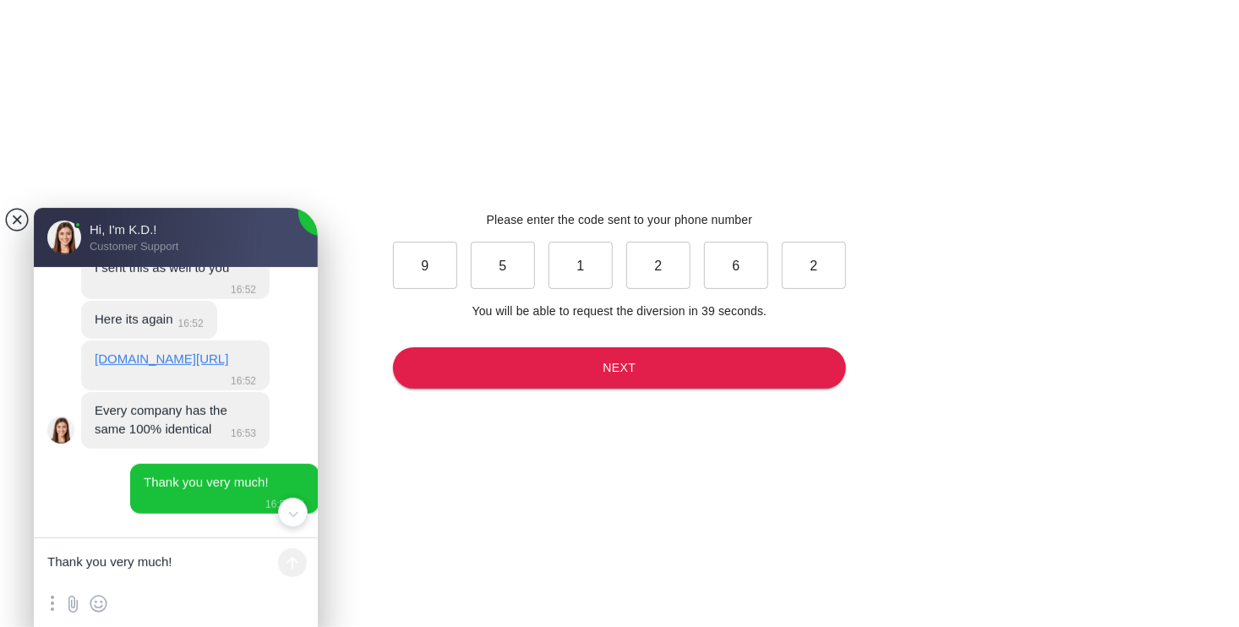
click at [13, 220] on jdiv at bounding box center [17, 220] width 24 height 24
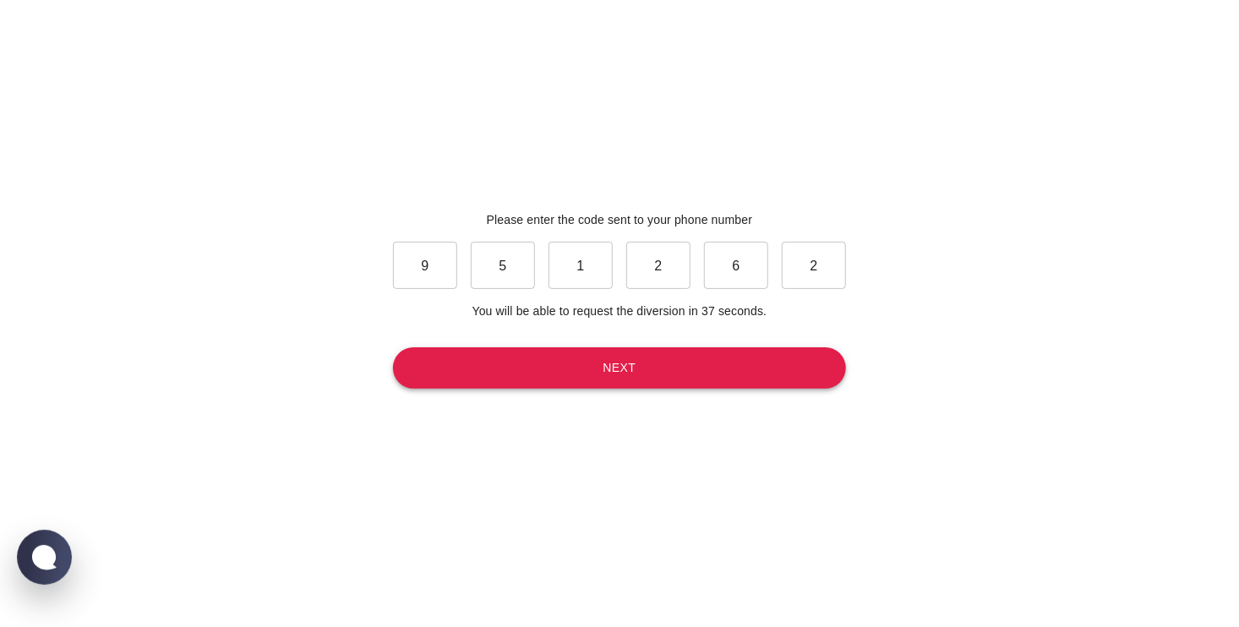
click at [642, 368] on button "Next" at bounding box center [619, 367] width 453 height 41
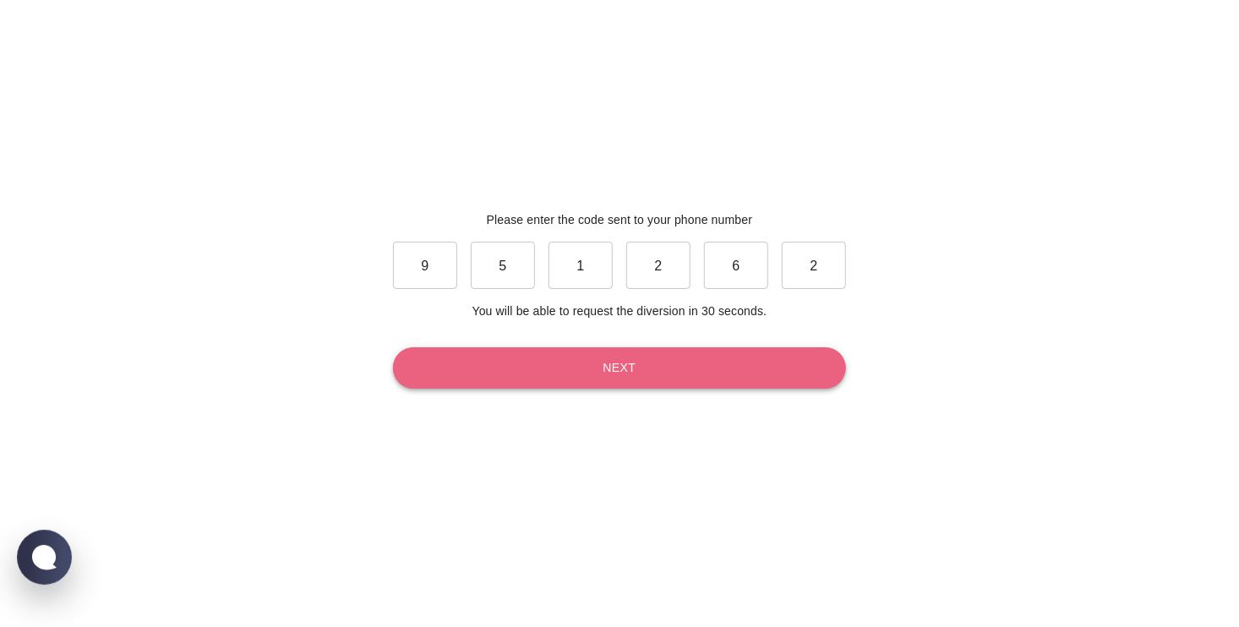
click at [616, 377] on button "Next" at bounding box center [619, 367] width 453 height 41
click at [615, 377] on button "Next" at bounding box center [619, 367] width 453 height 41
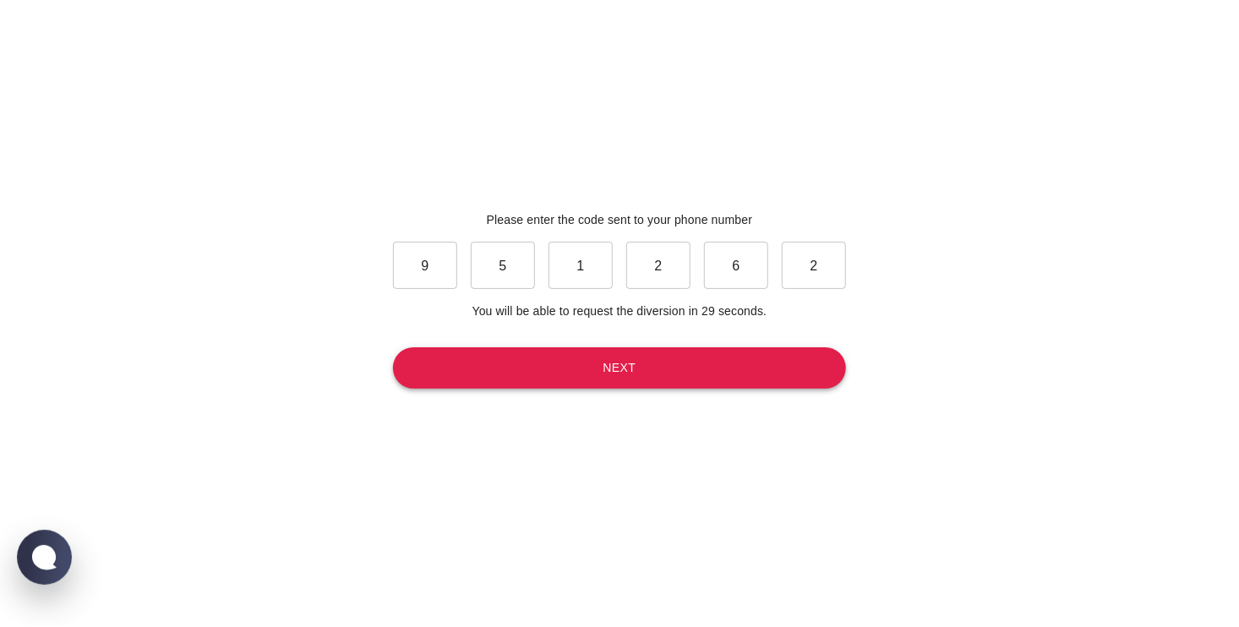
click at [615, 377] on button "Next" at bounding box center [619, 367] width 453 height 41
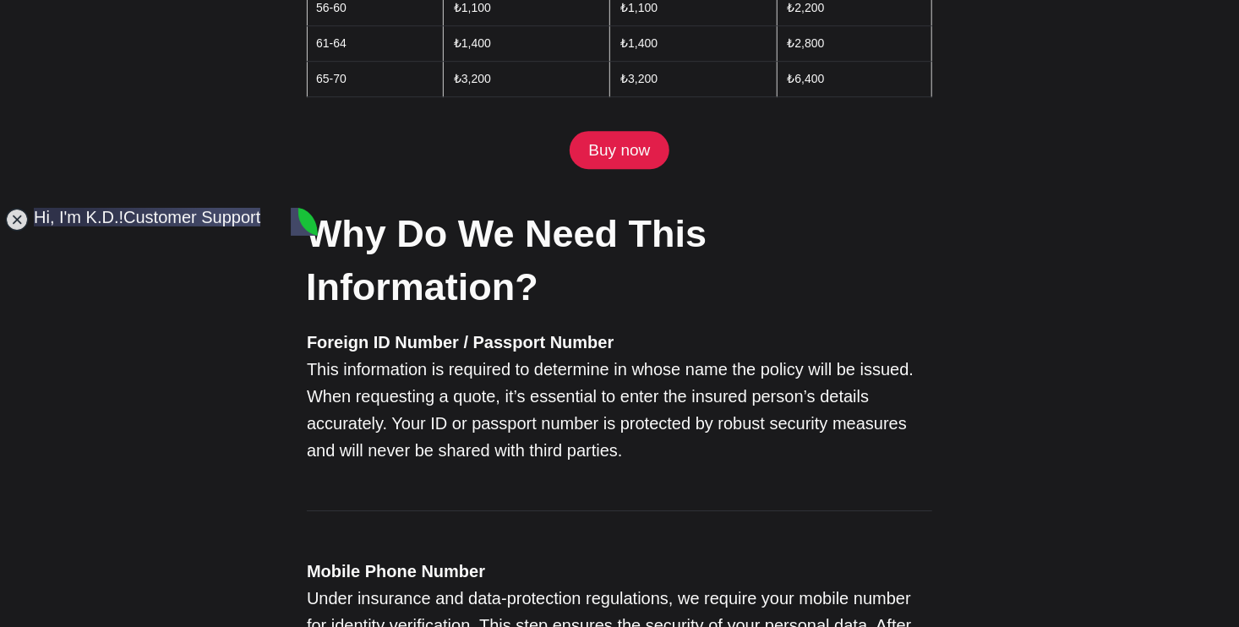
click at [678, 329] on p "Foreign ID Number / Passport Number This information is required to determine i…" at bounding box center [620, 396] width 626 height 135
click at [23, 218] on jdiv at bounding box center [17, 220] width 24 height 24
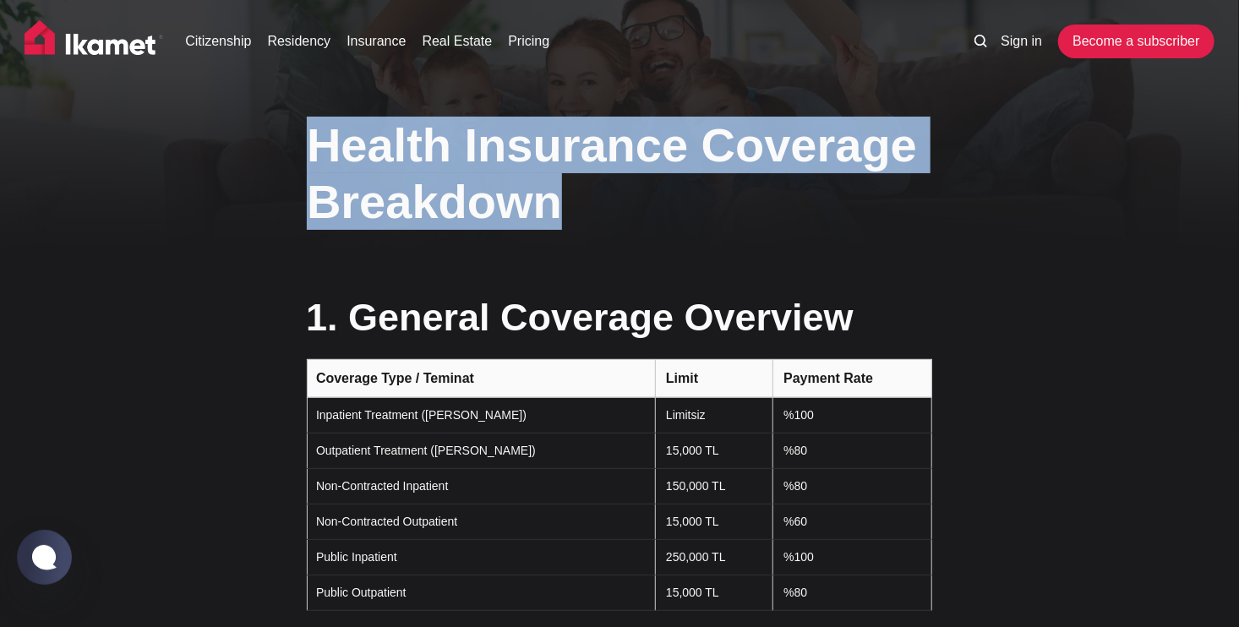
drag, startPoint x: 309, startPoint y: 148, endPoint x: 578, endPoint y: 192, distance: 273.2
click at [578, 192] on h1 "Health Insurance Coverage Breakdown" at bounding box center [620, 173] width 626 height 113
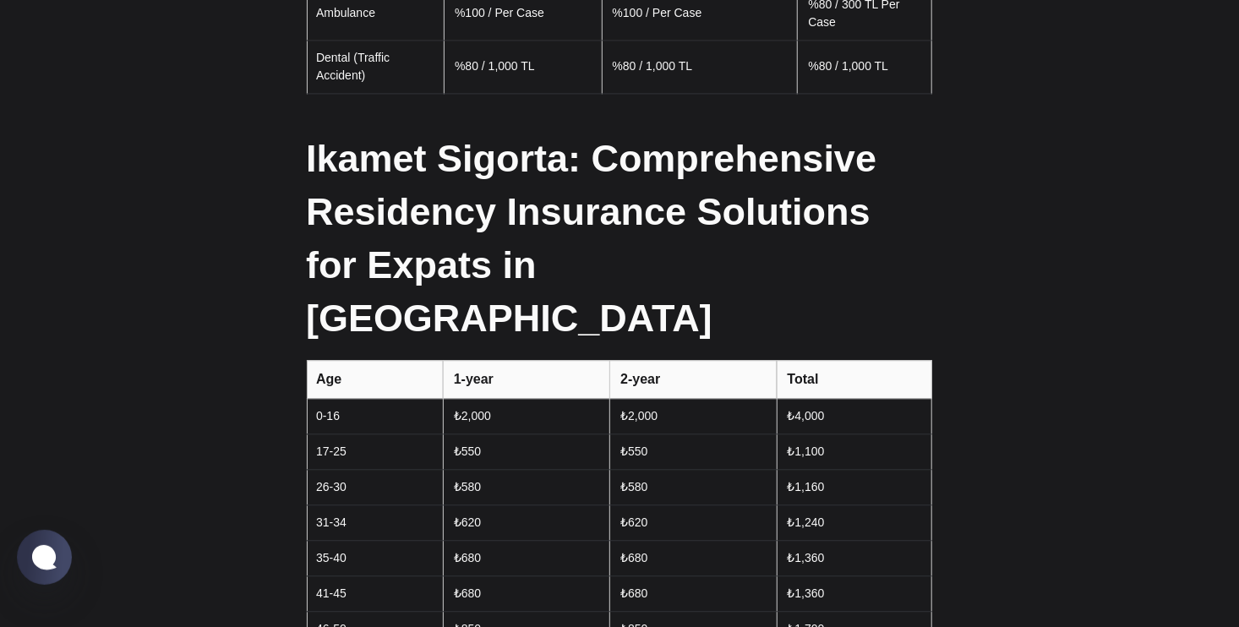
scroll to position [1775, 0]
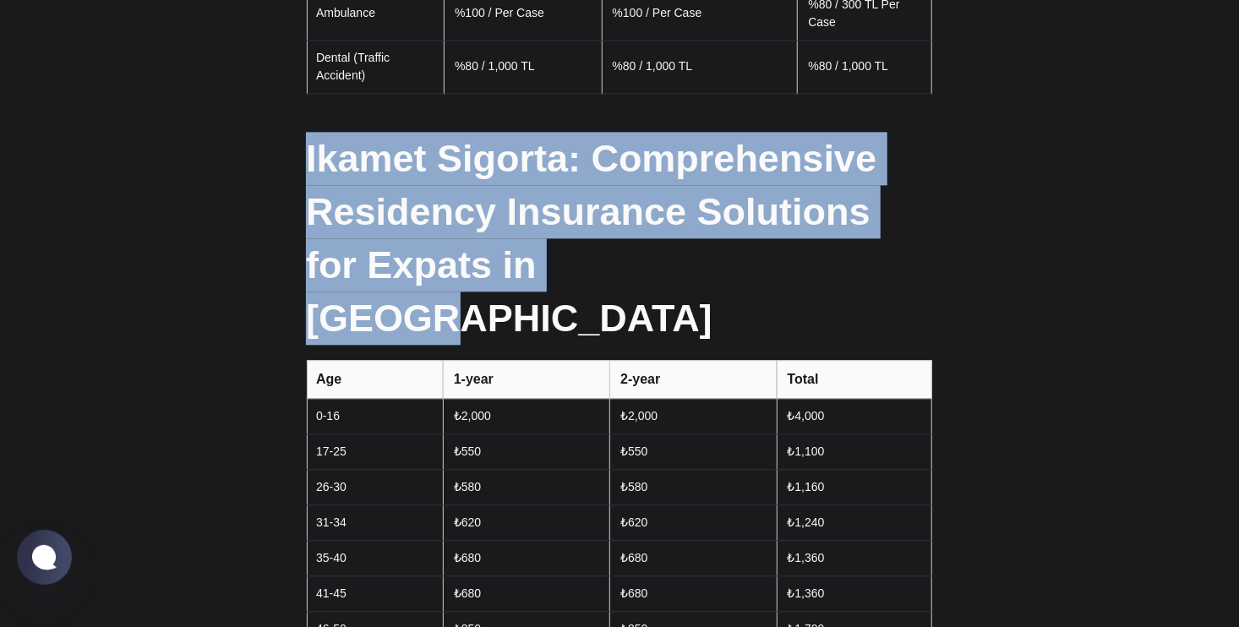
drag, startPoint x: 298, startPoint y: 159, endPoint x: 659, endPoint y: 270, distance: 376.8
click at [659, 270] on div "Insurance Coverage Breakdown 1. General Coverage Overview Coverage Type / Temin…" at bounding box center [619, 93] width 1239 height 3154
copy h2 "Ikamet Sigorta: Comprehensive Residency Insurance Solutions for Expats in [GEOG…"
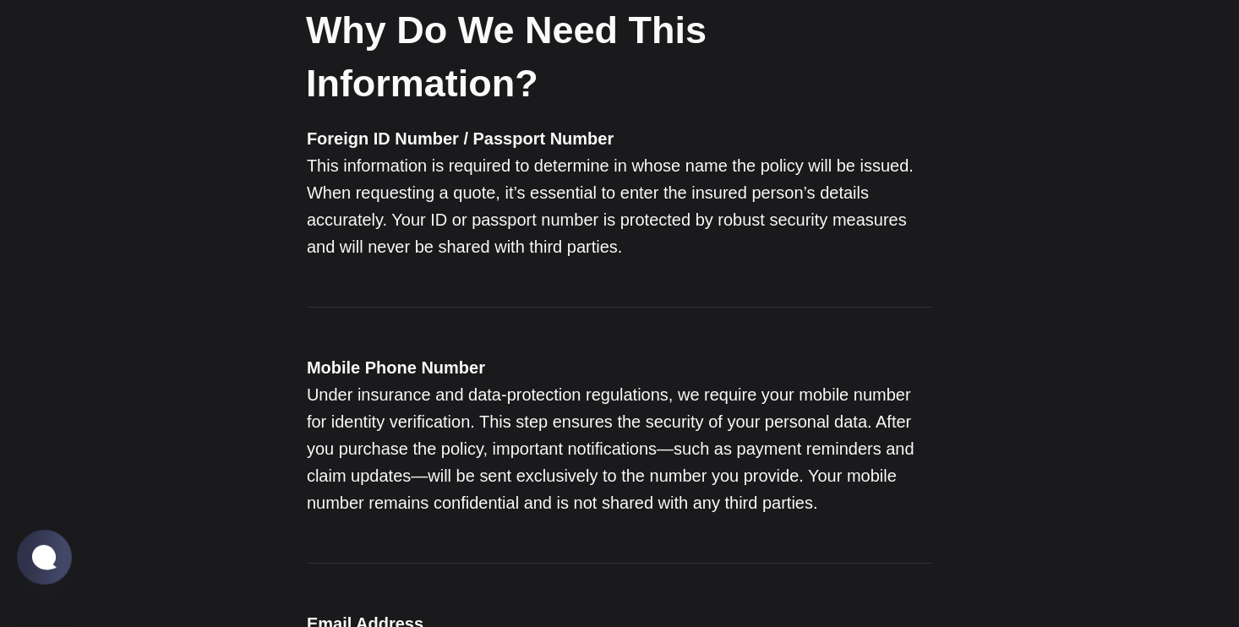
scroll to position [2790, 0]
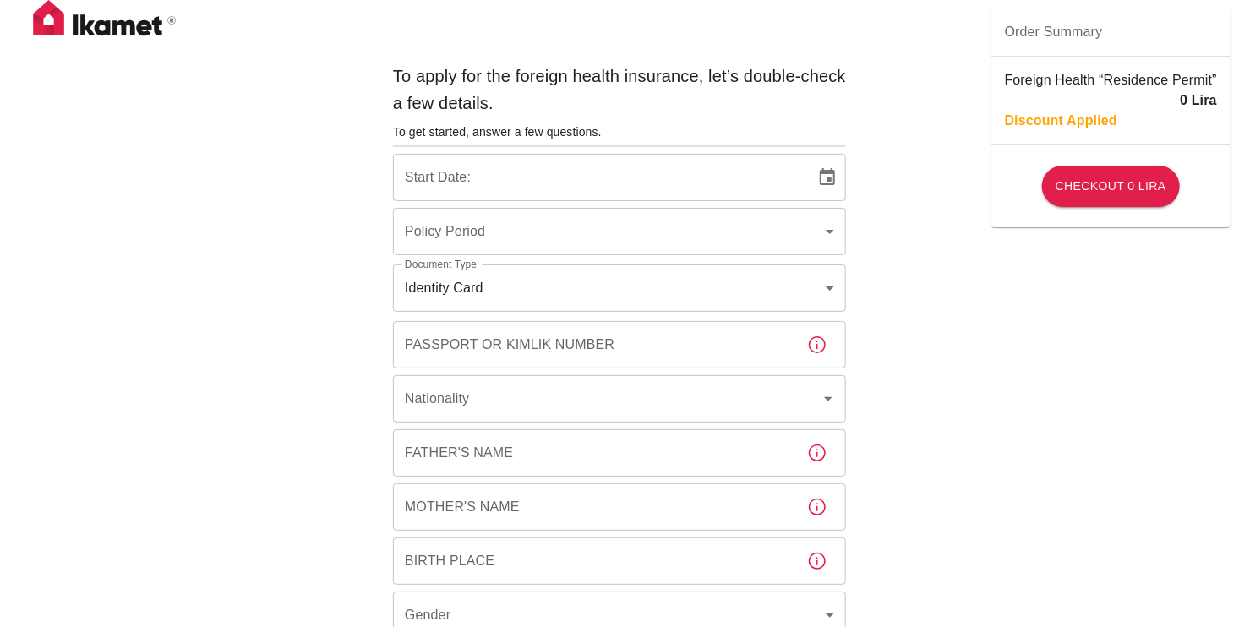
type input "b7343ef8-d55e-4554-96a8-76e30347e985"
type input "14/08/2025"
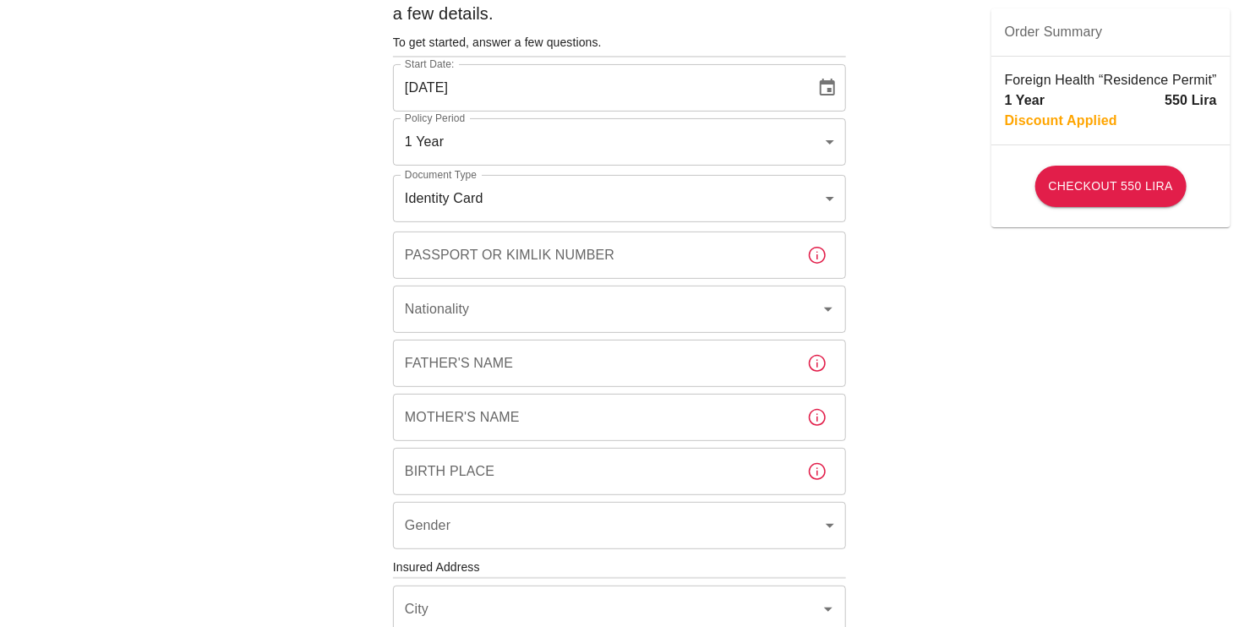
scroll to position [85, 0]
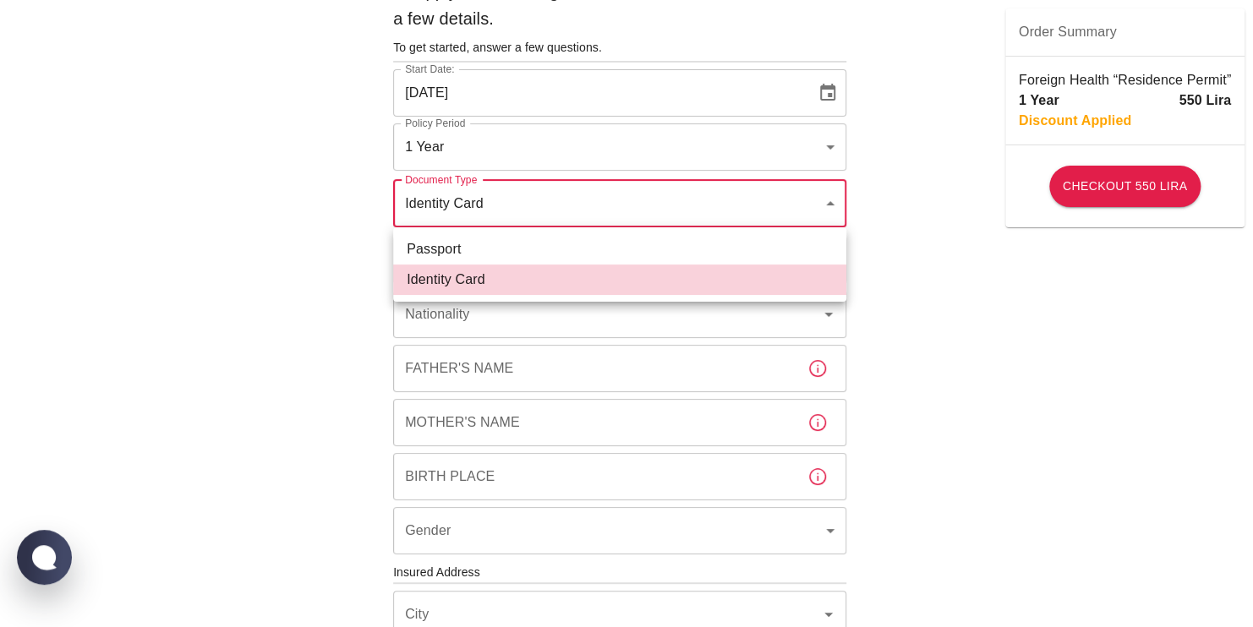
click at [832, 207] on body "To apply for the foreign health insurance, let’s double-check a few details. To…" at bounding box center [626, 570] width 1253 height 1310
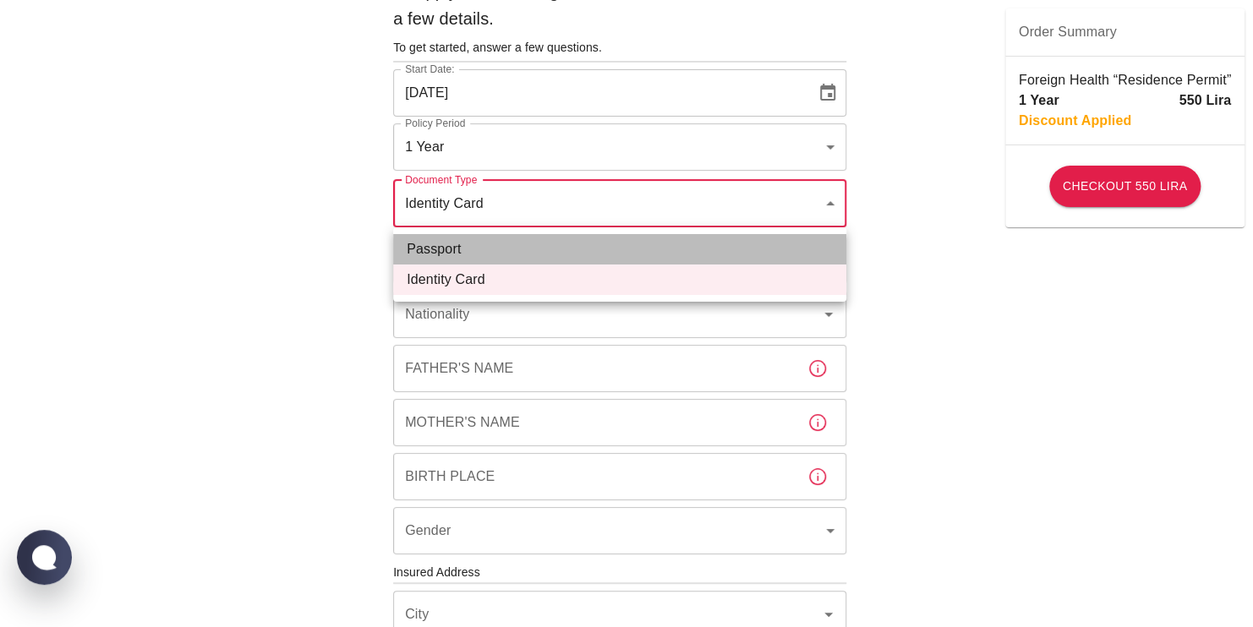
click at [811, 246] on li "Passport" at bounding box center [619, 249] width 453 height 30
type input "passport"
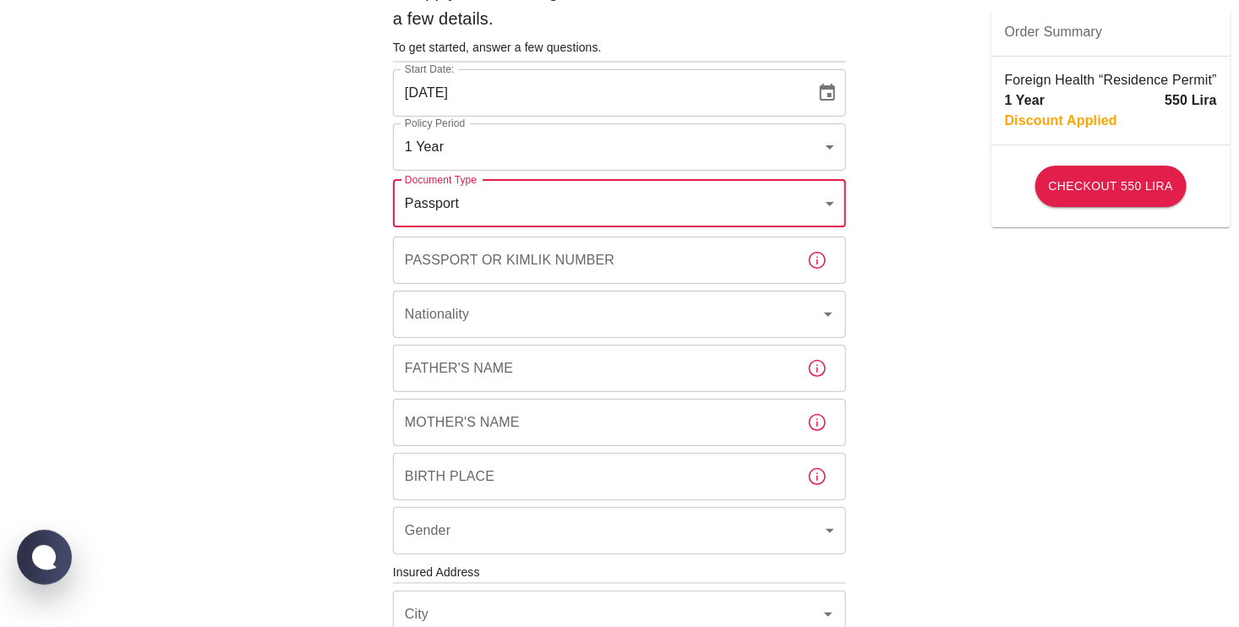
click at [672, 267] on input "Passport or Kimlik Number" at bounding box center [593, 260] width 401 height 47
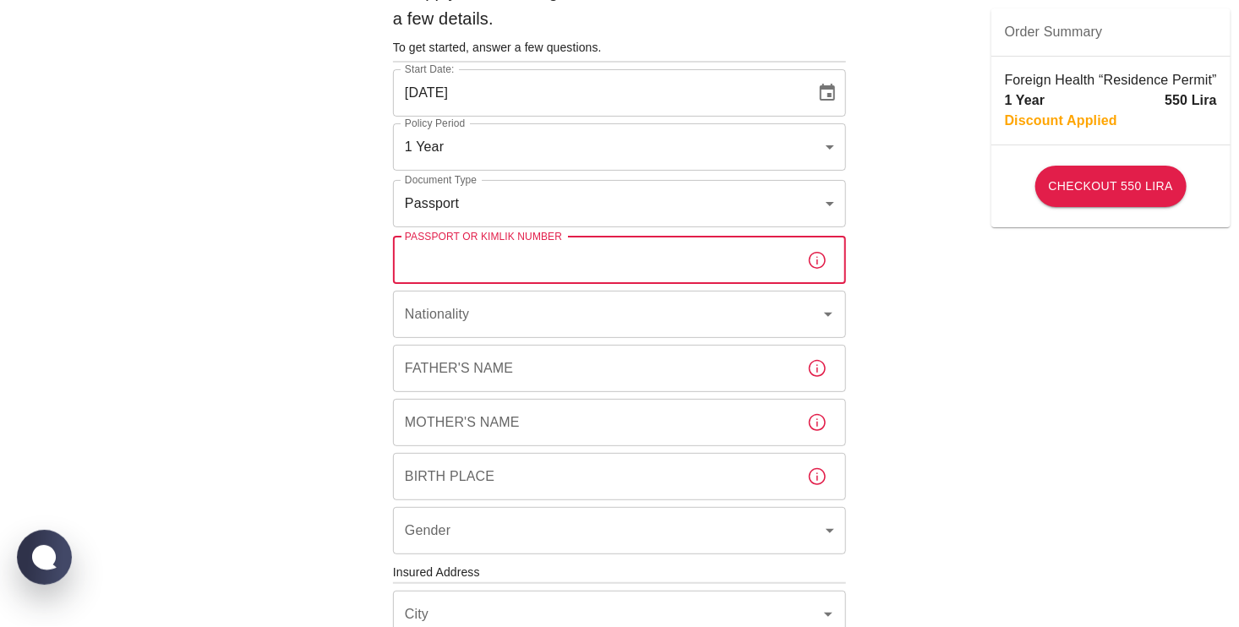
type input "а"
type input "FB0178812"
click at [831, 201] on body "To apply for the foreign health insurance, let’s double-check a few details. To…" at bounding box center [619, 570] width 1239 height 1310
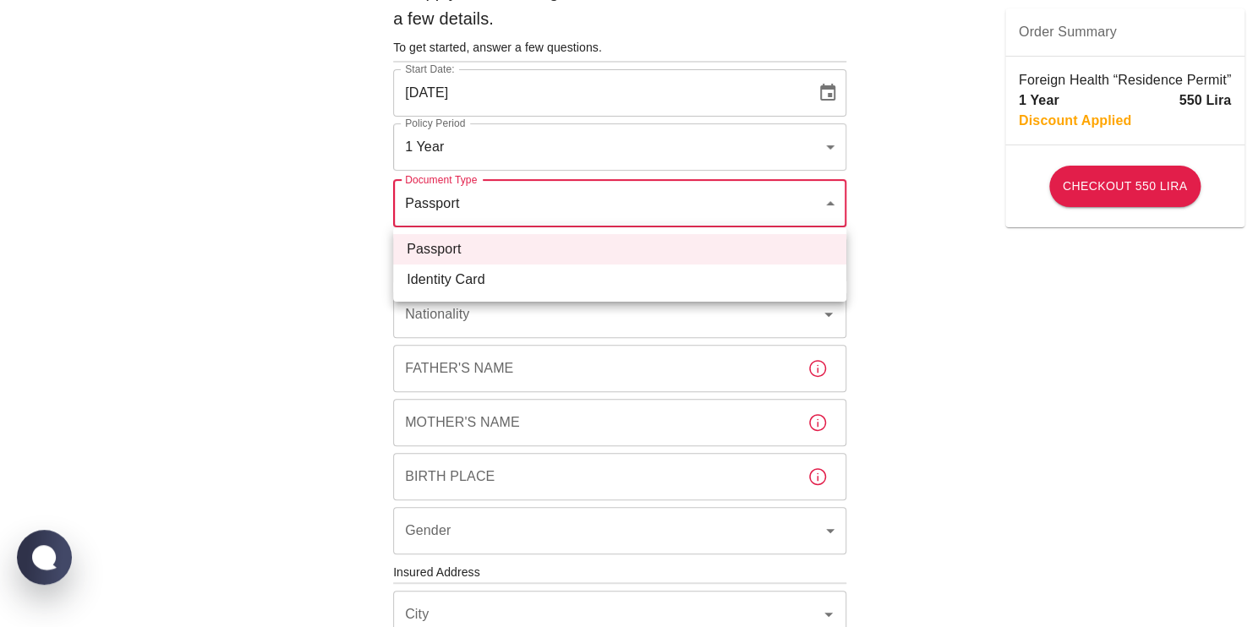
click at [828, 200] on div at bounding box center [626, 313] width 1253 height 627
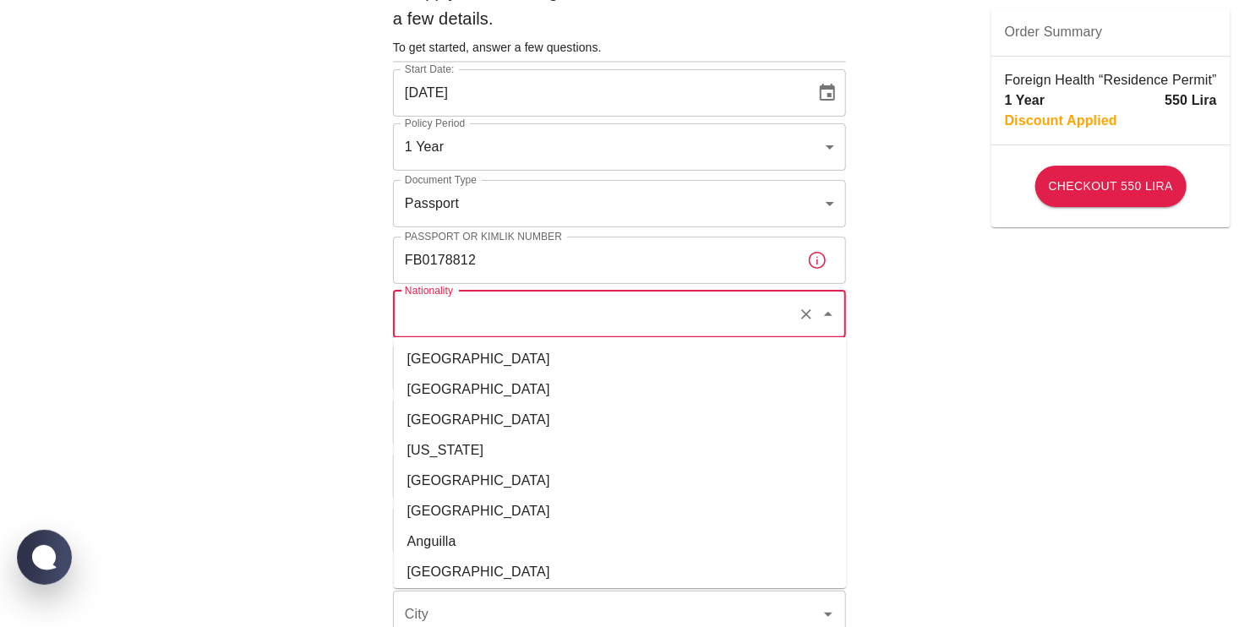
click at [467, 321] on input "Nationality" at bounding box center [596, 314] width 391 height 32
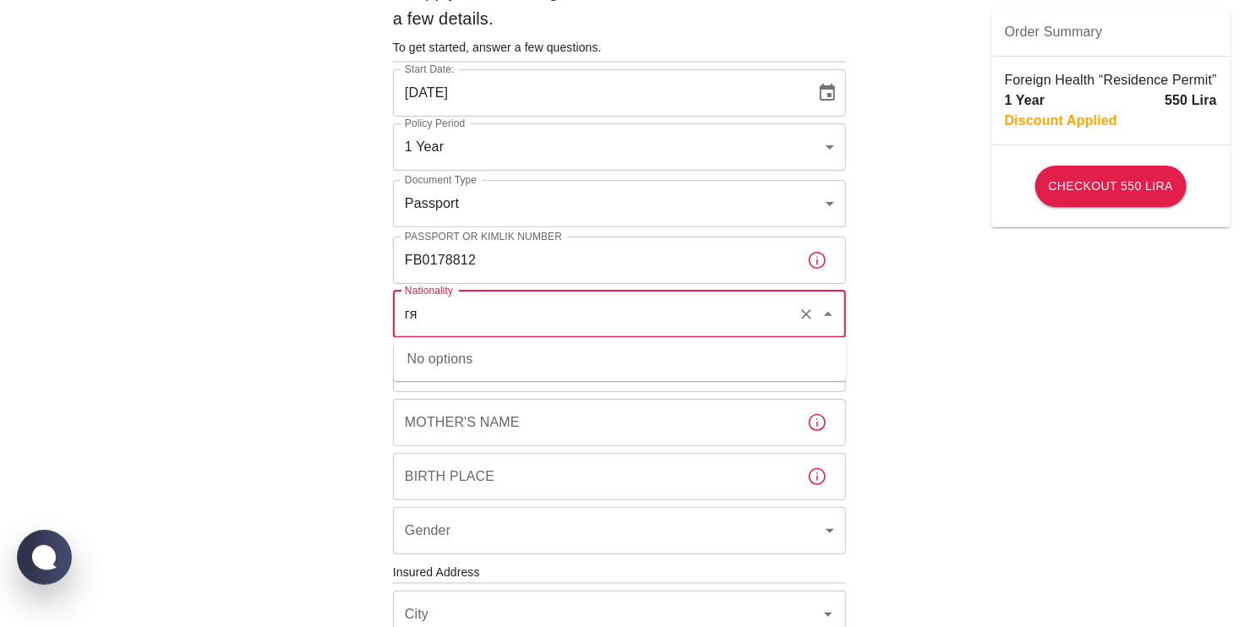
type input "г"
click at [575, 356] on li "Uzbekistan" at bounding box center [620, 359] width 453 height 30
type input "Uzbekistan"
click at [643, 384] on input "Father's Name" at bounding box center [593, 368] width 401 height 47
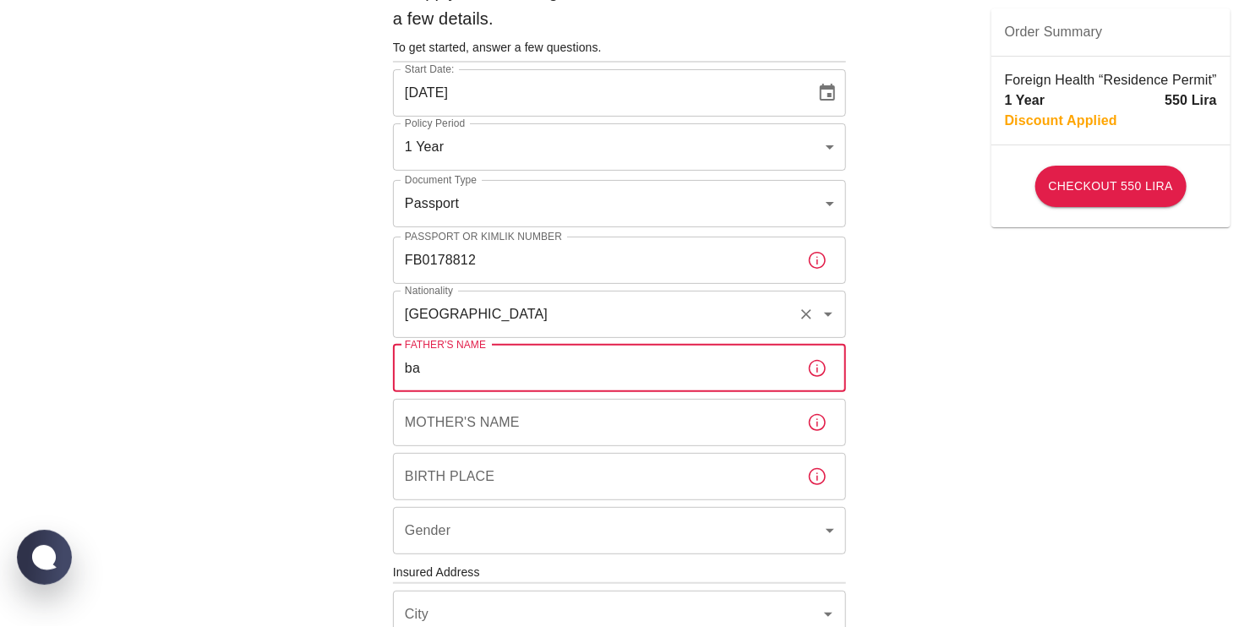
type input "b"
type input "BAKHODIRKHON"
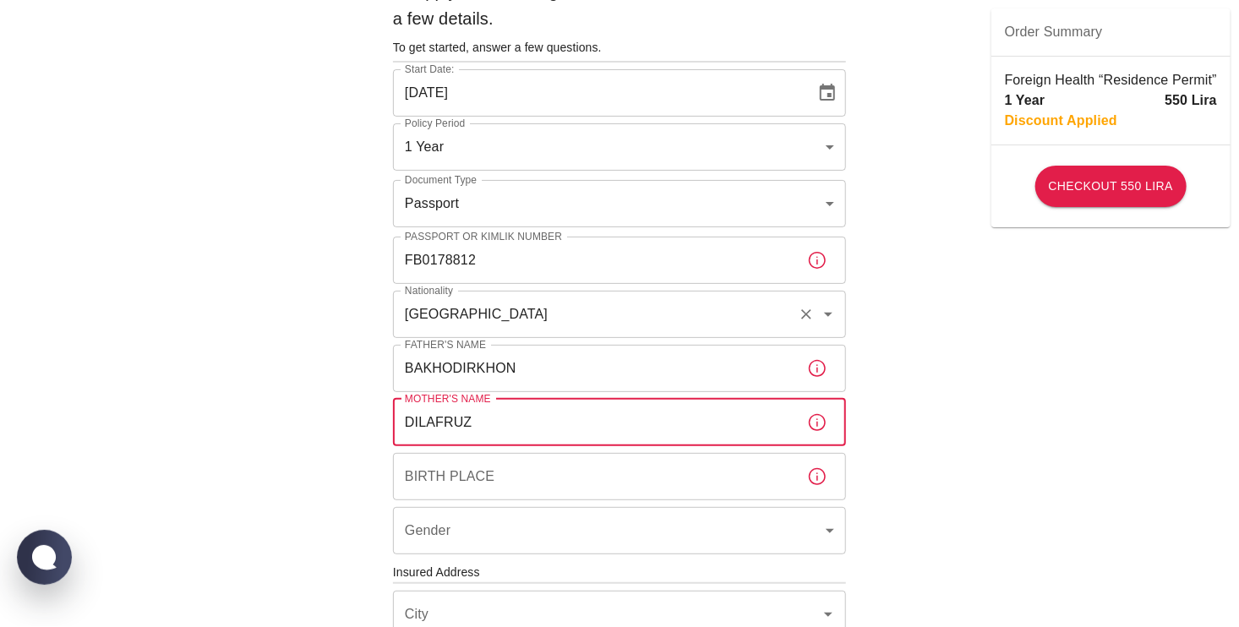
type input "DILAFRUZ"
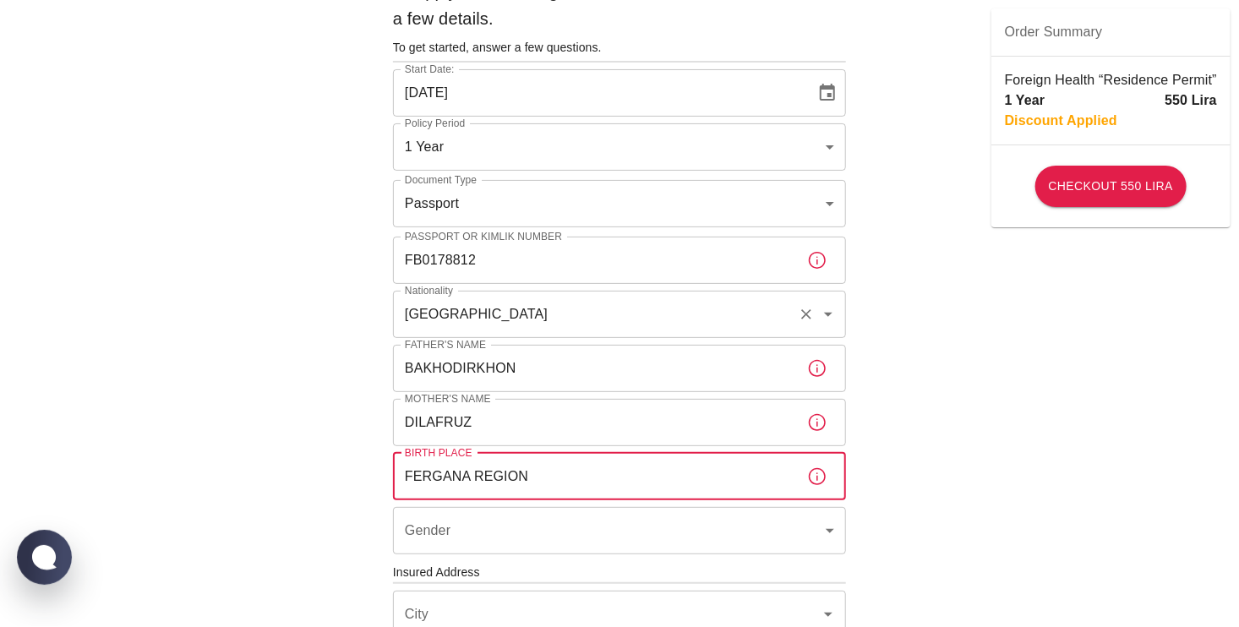
type input "FERGANA REGION"
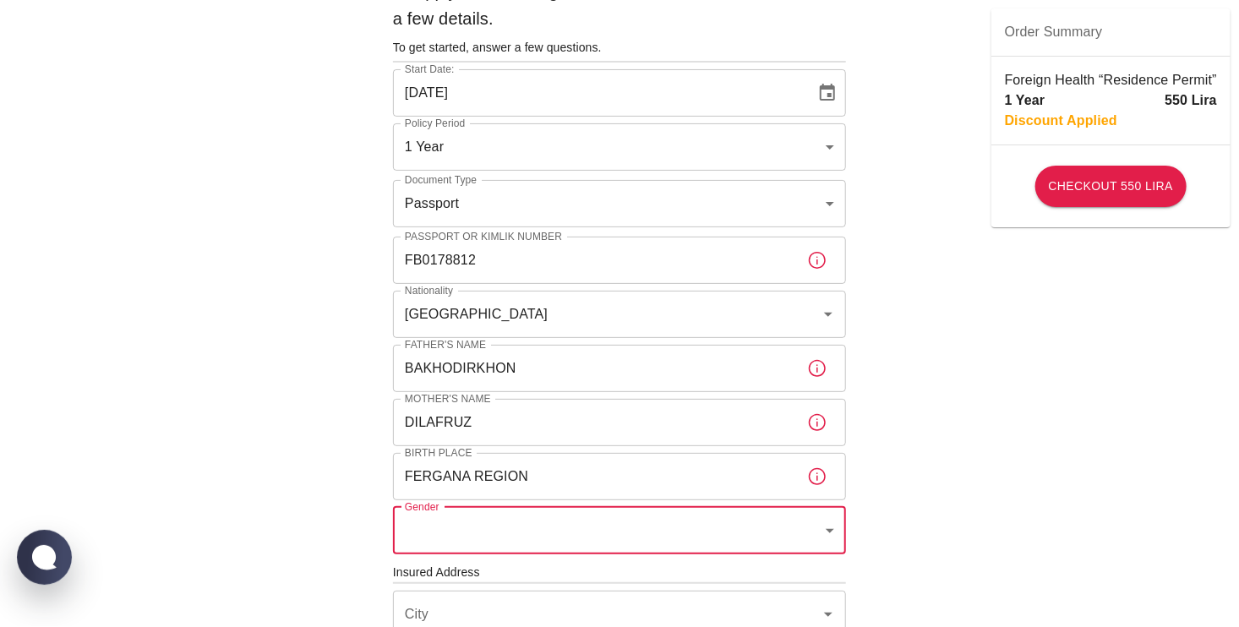
click at [839, 528] on body "To apply for the foreign health insurance, let’s double-check a few details. To…" at bounding box center [619, 570] width 1239 height 1310
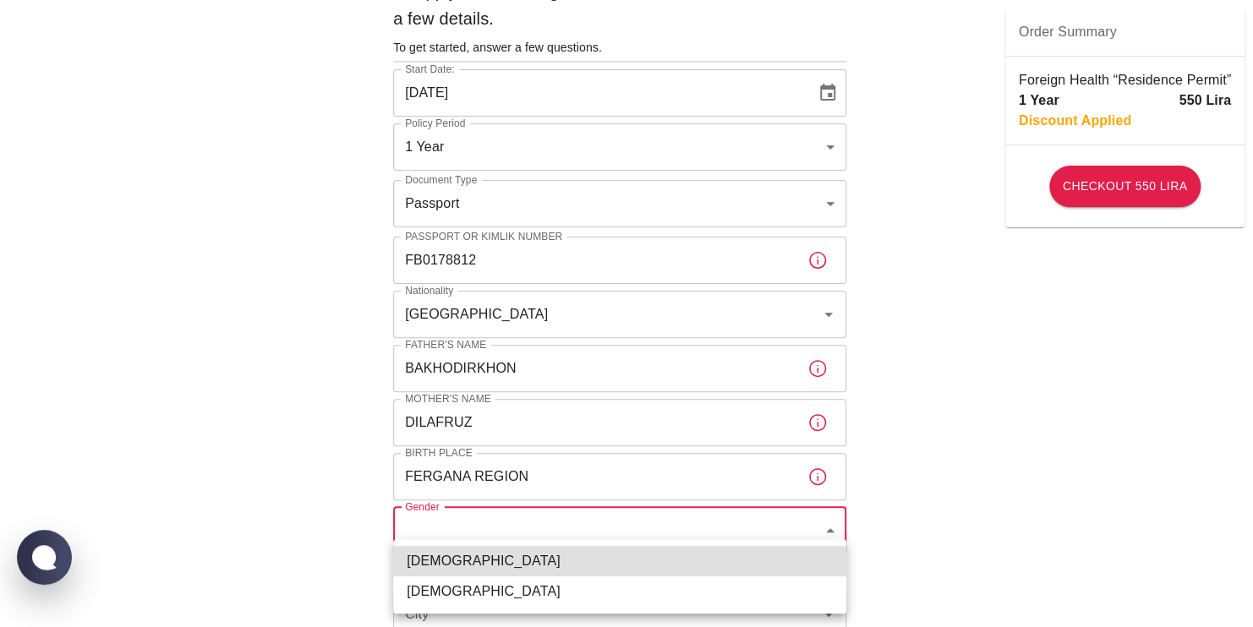
click at [539, 585] on li "Female" at bounding box center [619, 592] width 453 height 30
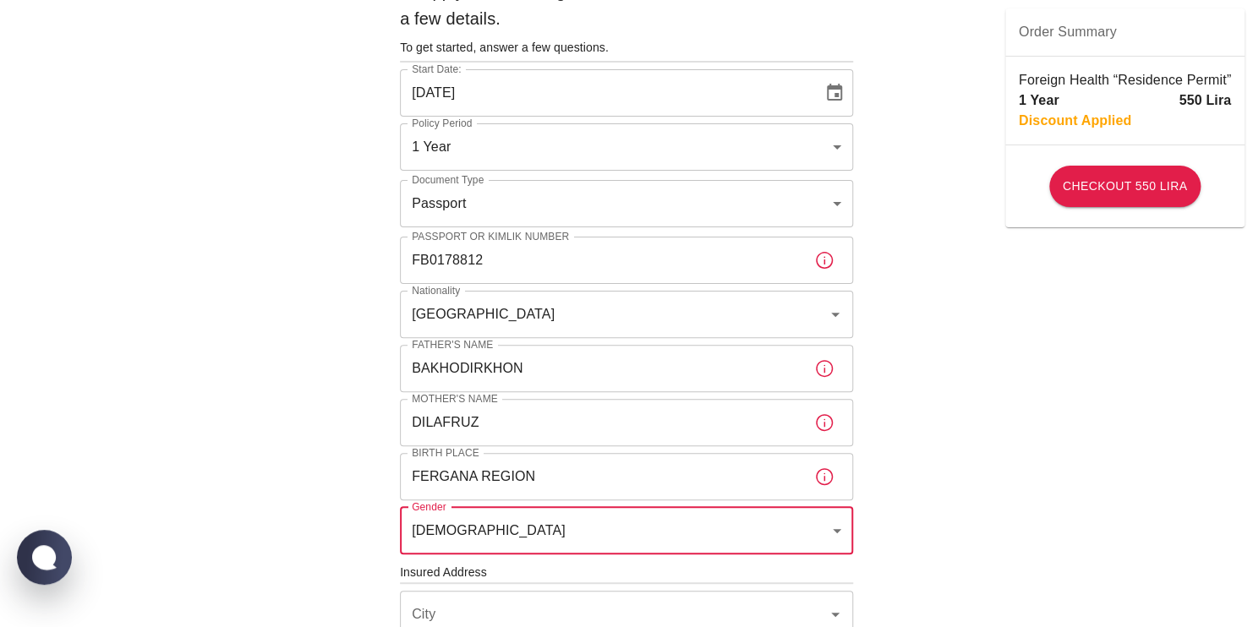
type input "female"
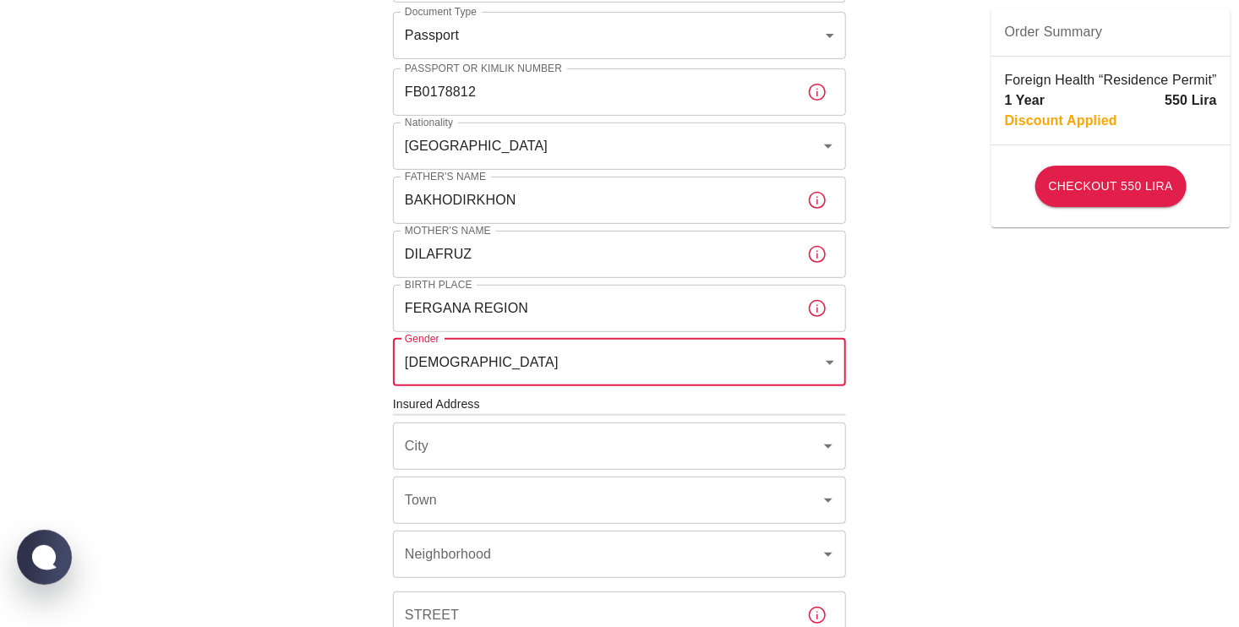
scroll to position [254, 0]
click at [828, 444] on icon "Open" at bounding box center [828, 446] width 8 height 4
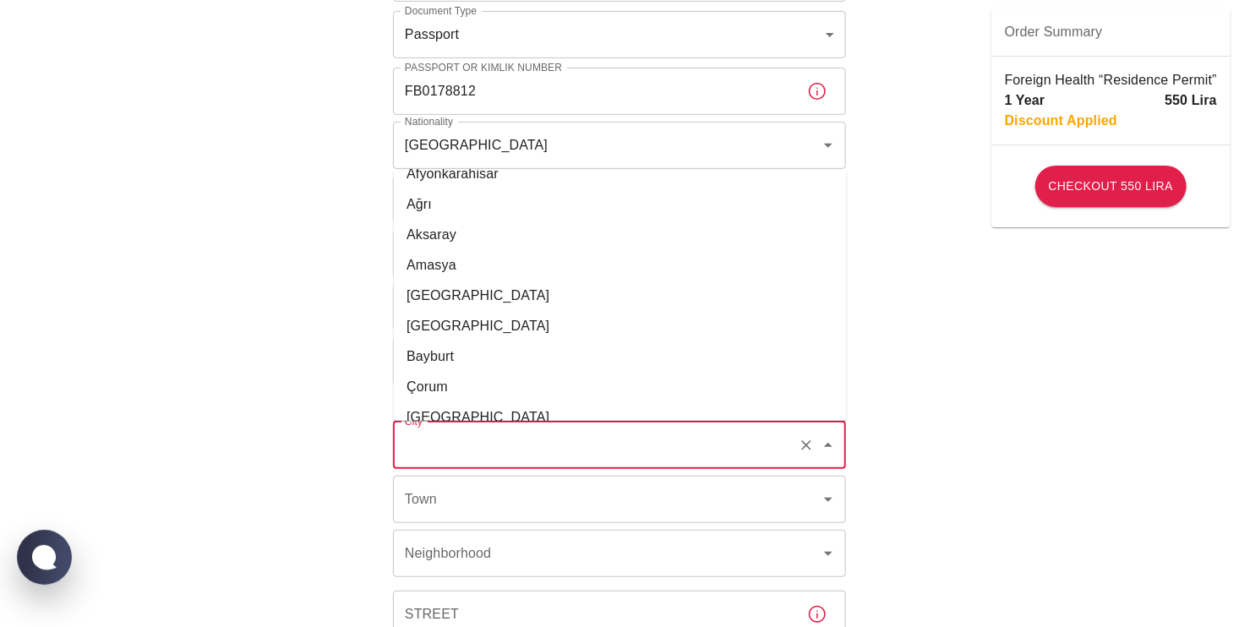
scroll to position [85, 0]
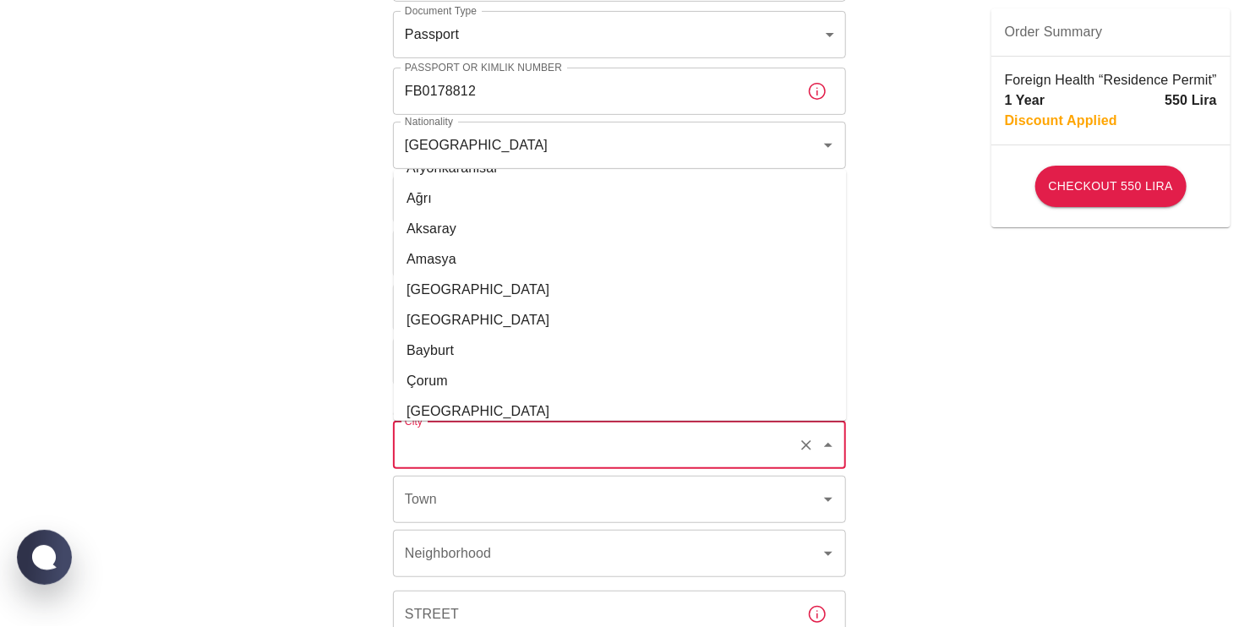
click at [910, 457] on div "To apply for the foreign health insurance, let’s double-check a few details. To…" at bounding box center [619, 401] width 1239 height 1310
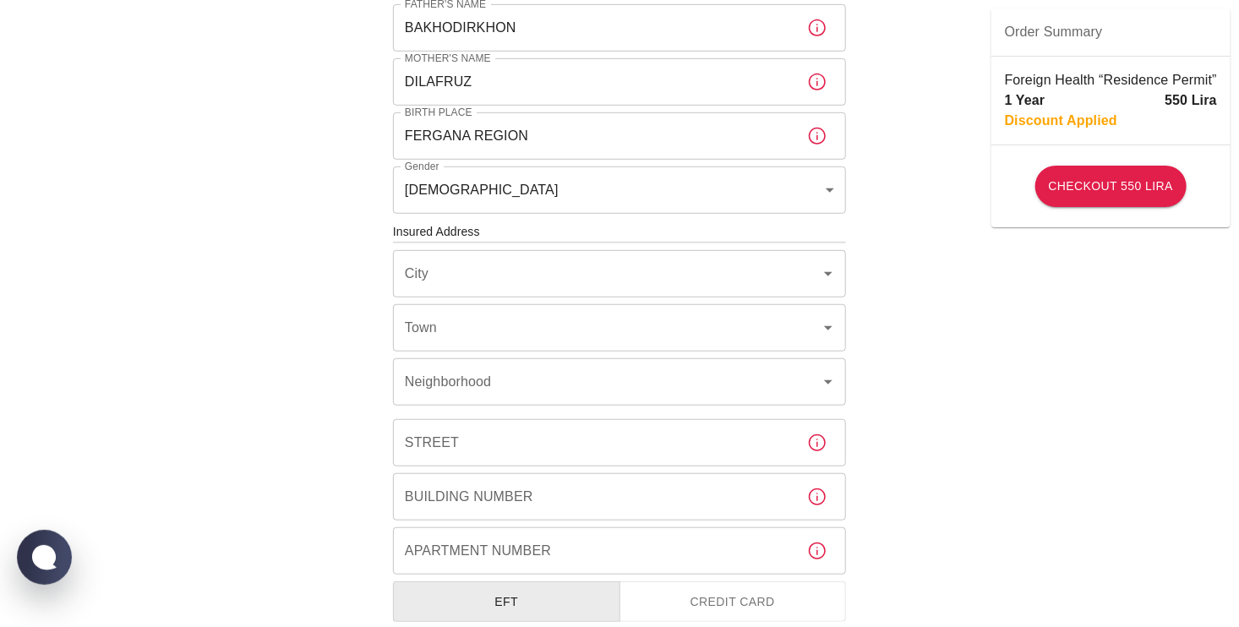
scroll to position [423, 0]
click at [833, 276] on icon "Open" at bounding box center [828, 276] width 20 height 20
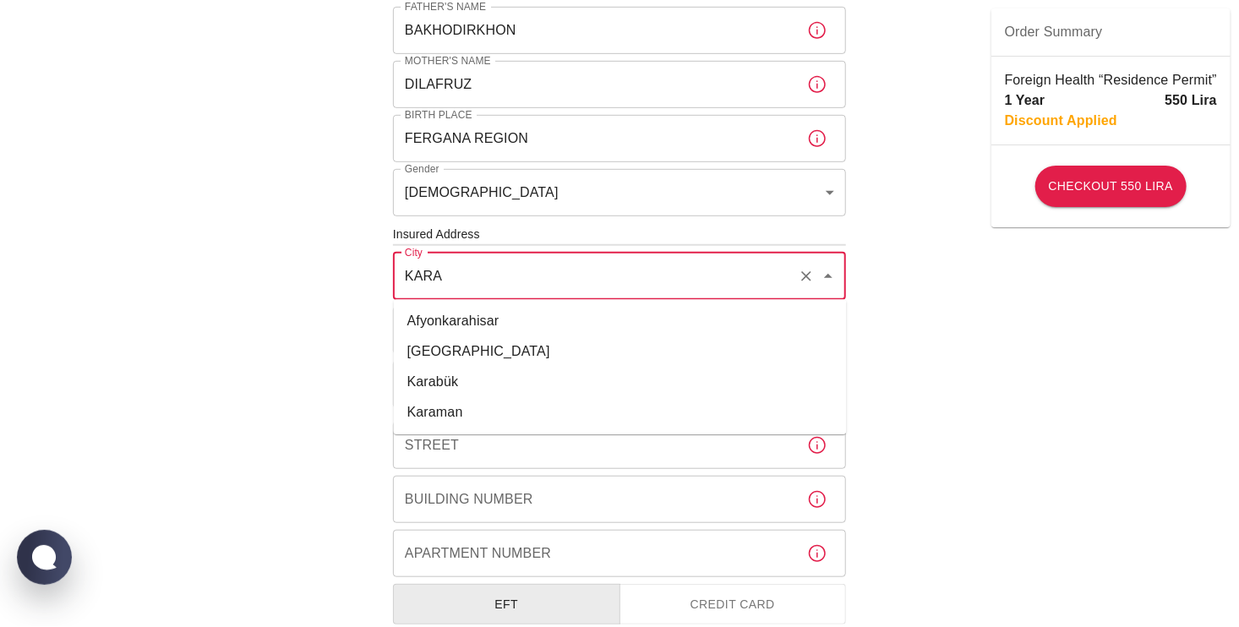
click at [631, 372] on li "Karabük" at bounding box center [620, 382] width 453 height 30
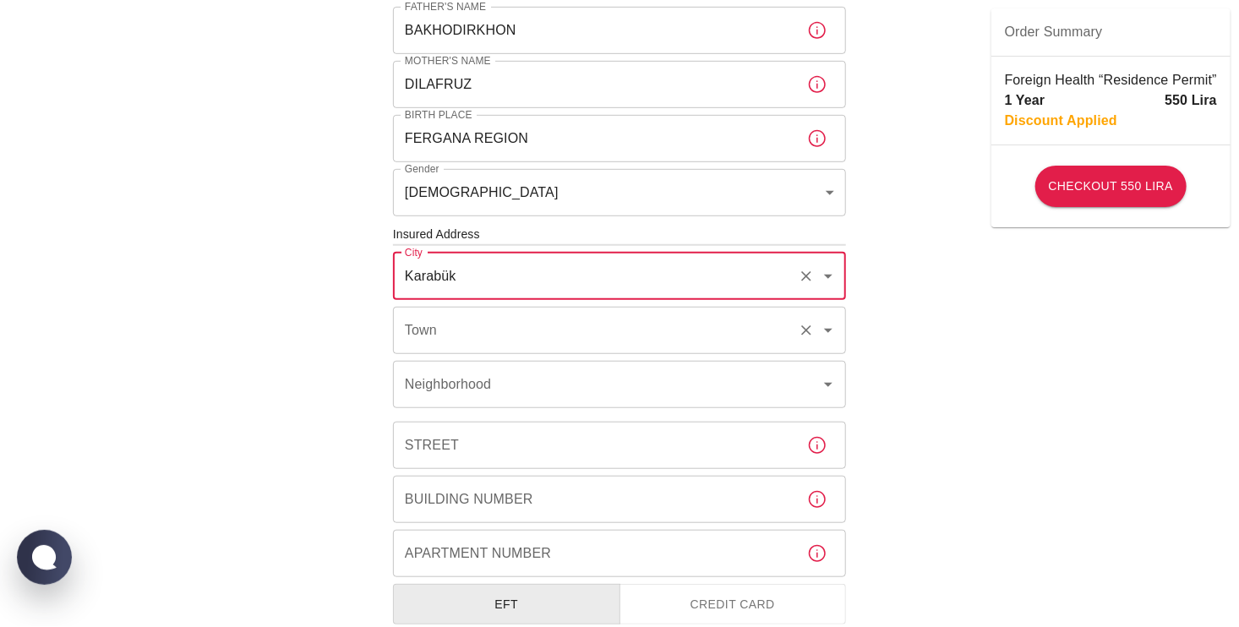
type input "Karabük"
click at [601, 326] on input "Town" at bounding box center [596, 330] width 391 height 32
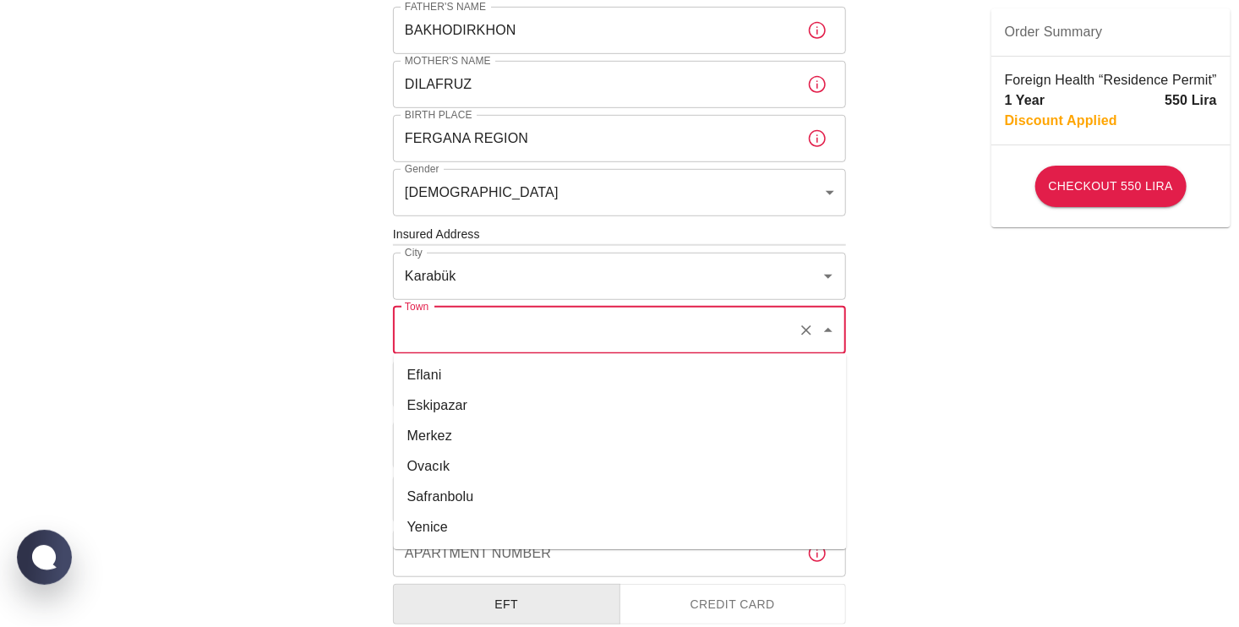
click at [565, 438] on li "Merkez" at bounding box center [620, 436] width 453 height 30
type input "Merkez"
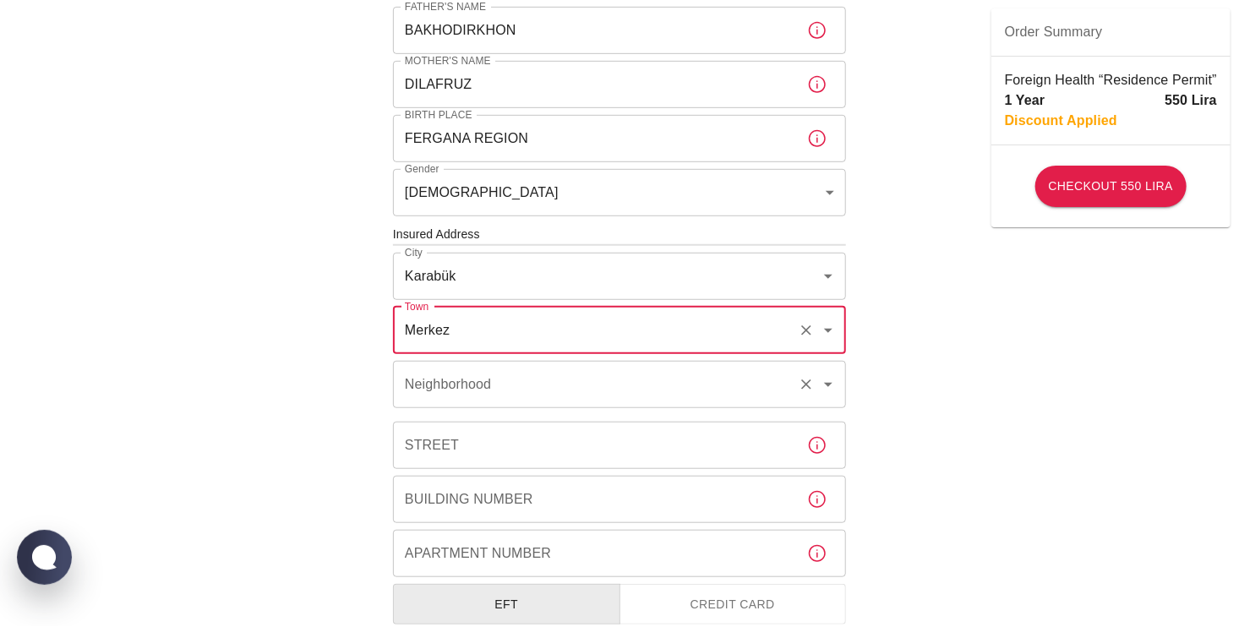
click at [735, 392] on input "Neighborhood" at bounding box center [596, 385] width 391 height 32
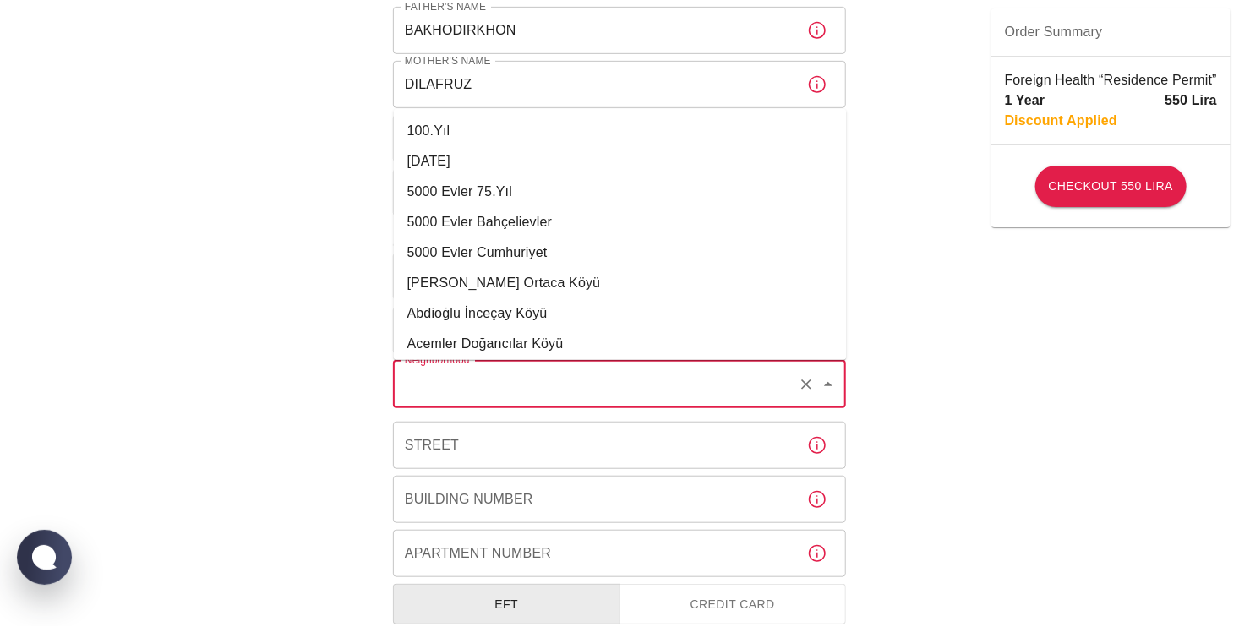
click at [474, 128] on li "100.Yıl" at bounding box center [620, 131] width 453 height 30
type input "100.Yıl"
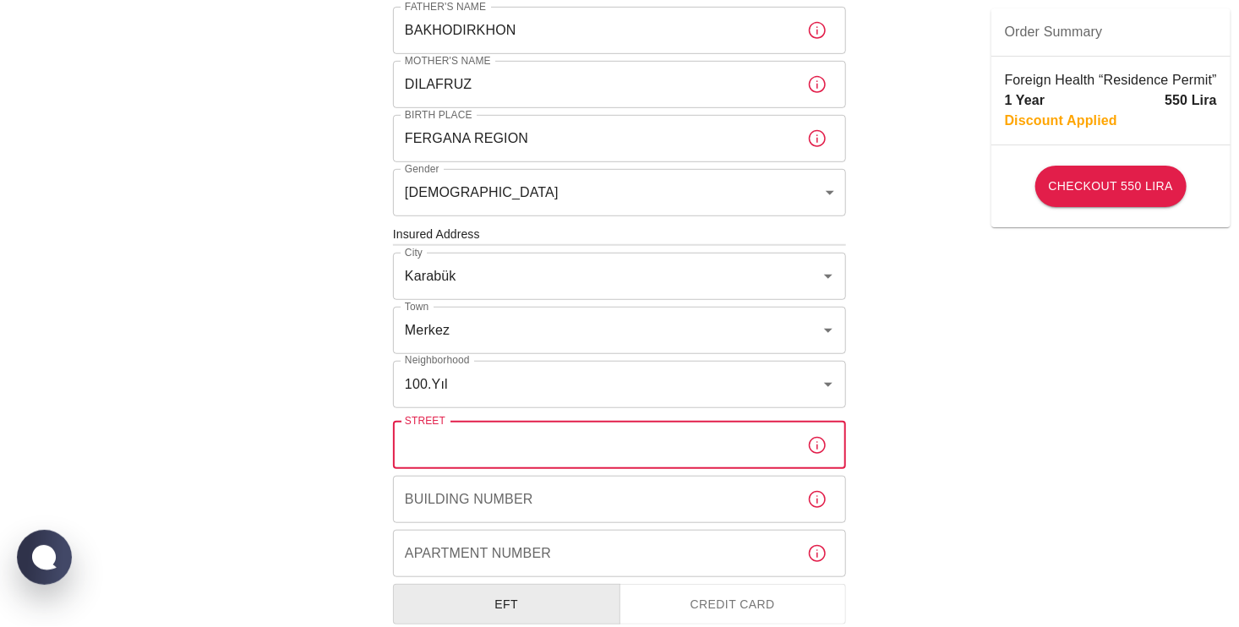
click at [612, 451] on input "Street" at bounding box center [593, 445] width 401 height 47
type input "1054. SOK DUZKAYA"
click at [497, 509] on input "Building Number" at bounding box center [593, 499] width 401 height 47
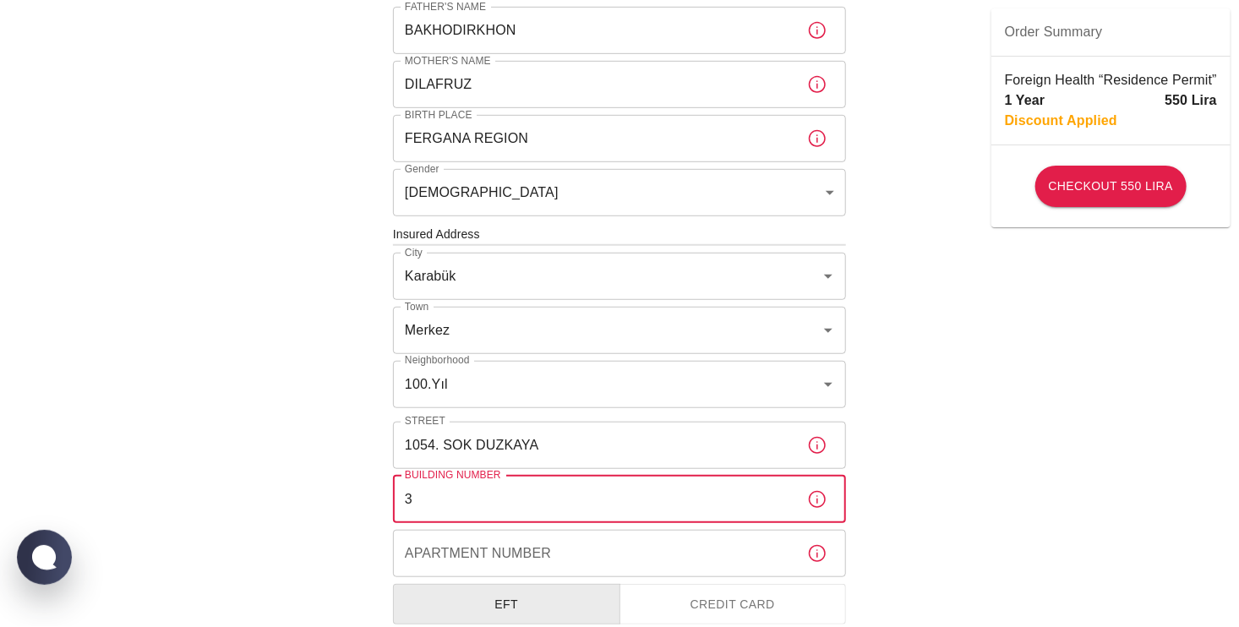
type input "3"
click at [487, 541] on input "Apartment Number" at bounding box center [593, 553] width 401 height 47
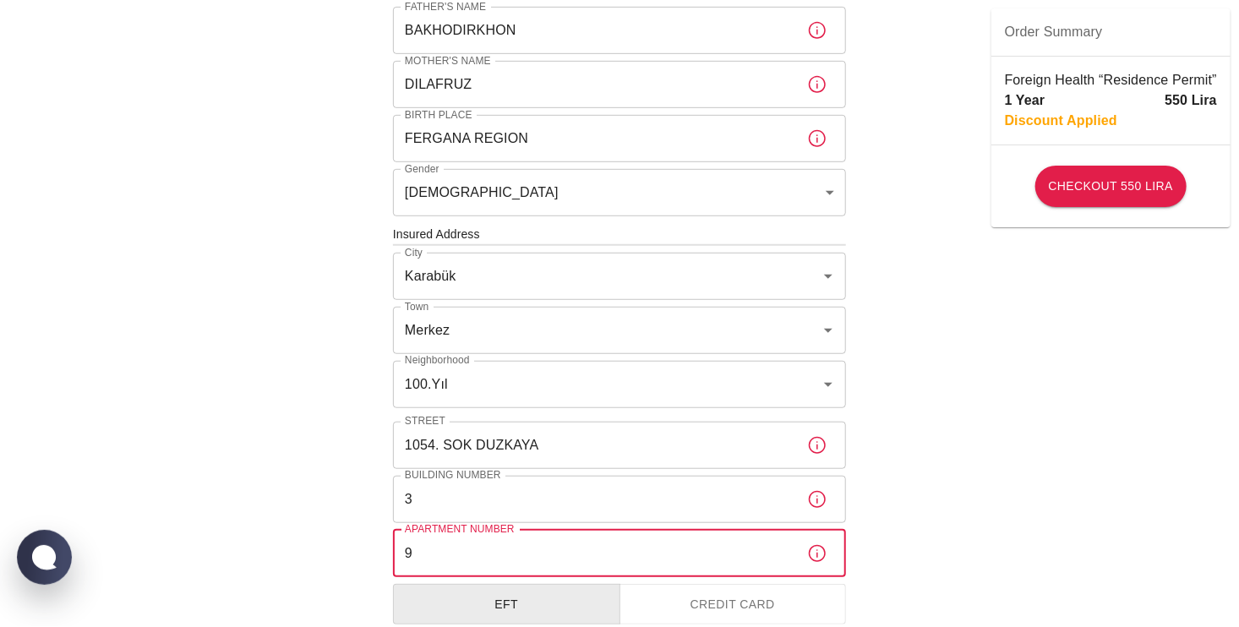
type input "9"
click at [477, 496] on input "3" at bounding box center [593, 499] width 401 height 47
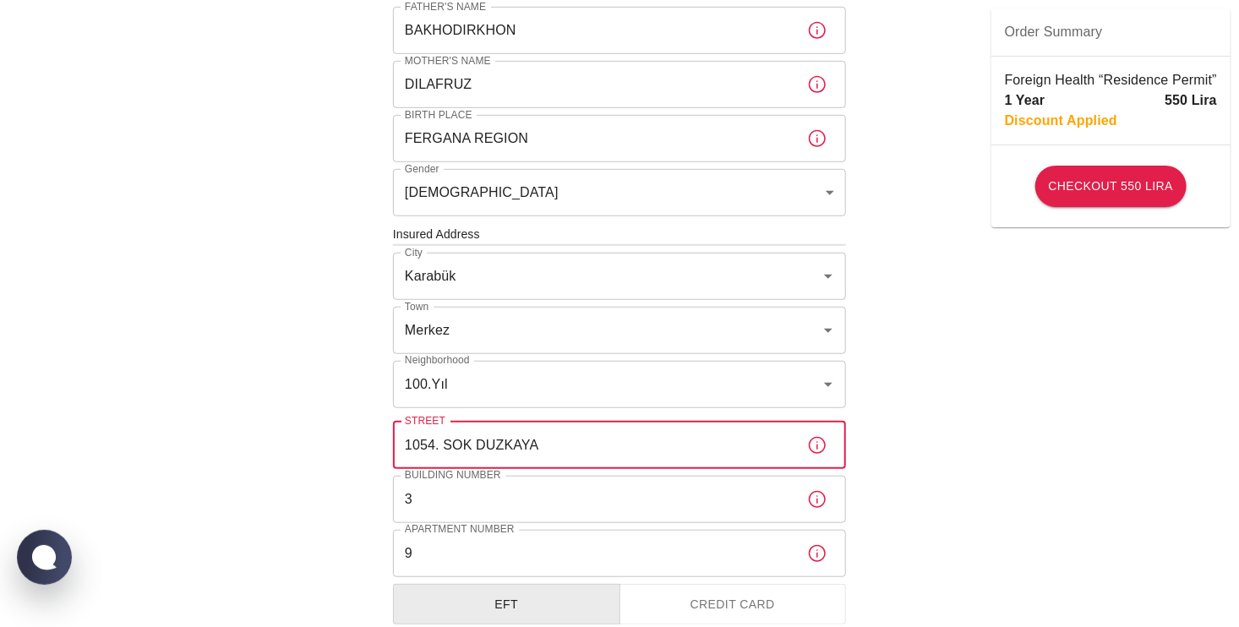
click at [599, 452] on input "1054. SOK DUZKAYA" at bounding box center [593, 445] width 401 height 47
click at [469, 438] on input "1054. SOK DUZKAYA" at bounding box center [593, 445] width 401 height 47
click at [564, 448] on input "1054. SOK DUZKAYA" at bounding box center [593, 445] width 401 height 47
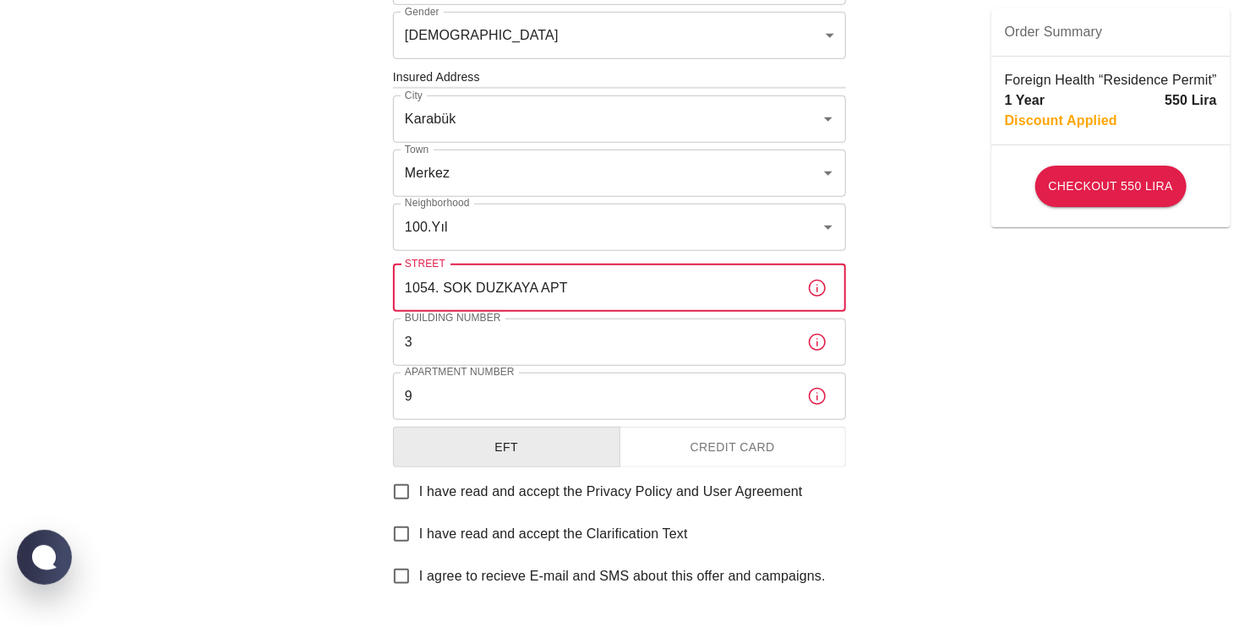
scroll to position [592, 0]
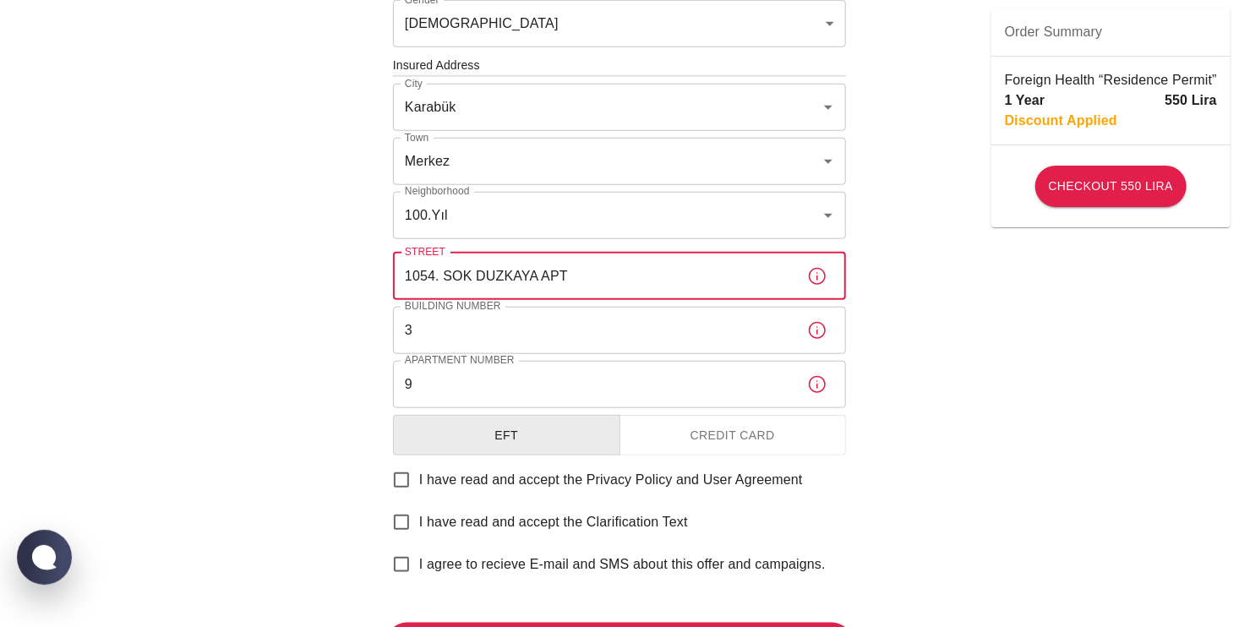
type input "1054. SOK DUZKAYA APT"
click at [713, 438] on button "Credit Card" at bounding box center [733, 435] width 227 height 41
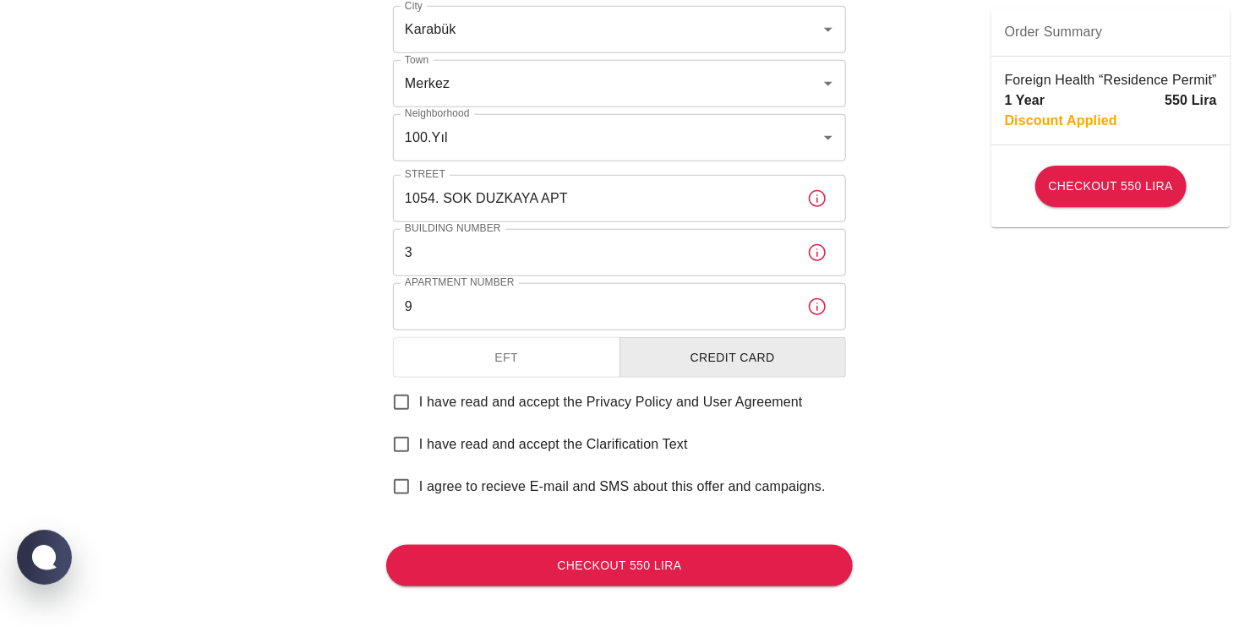
scroll to position [676, 0]
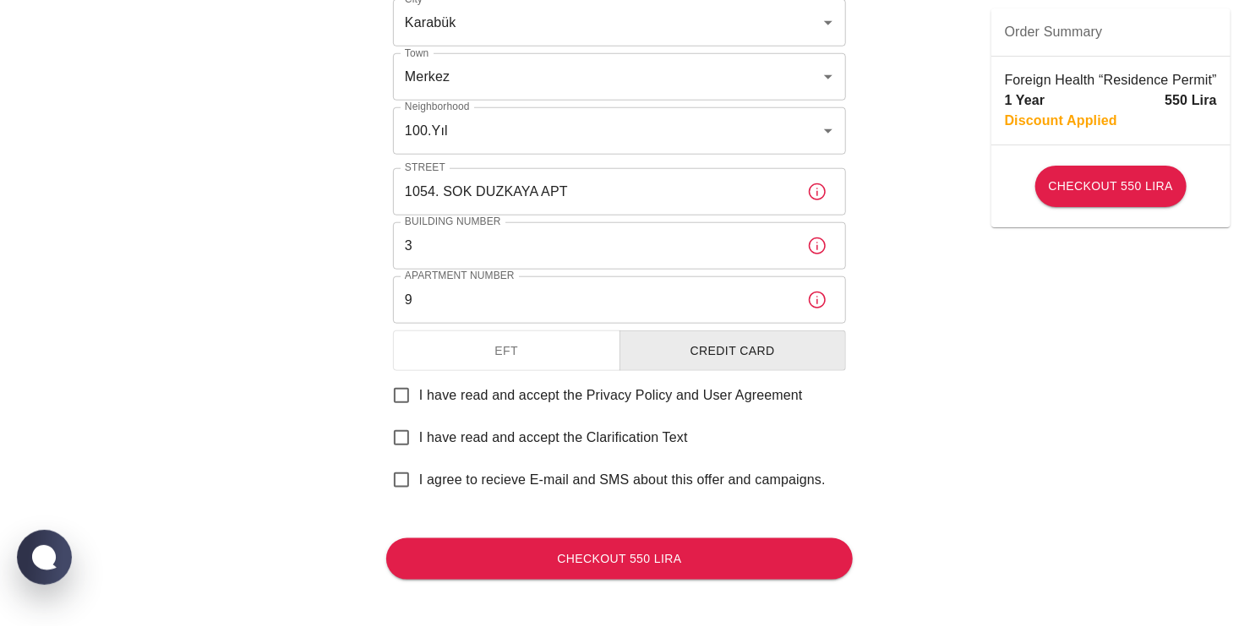
click at [401, 394] on input "I have read and accept the Privacy Policy and User Agreement" at bounding box center [402, 396] width 36 height 36
checkbox input "true"
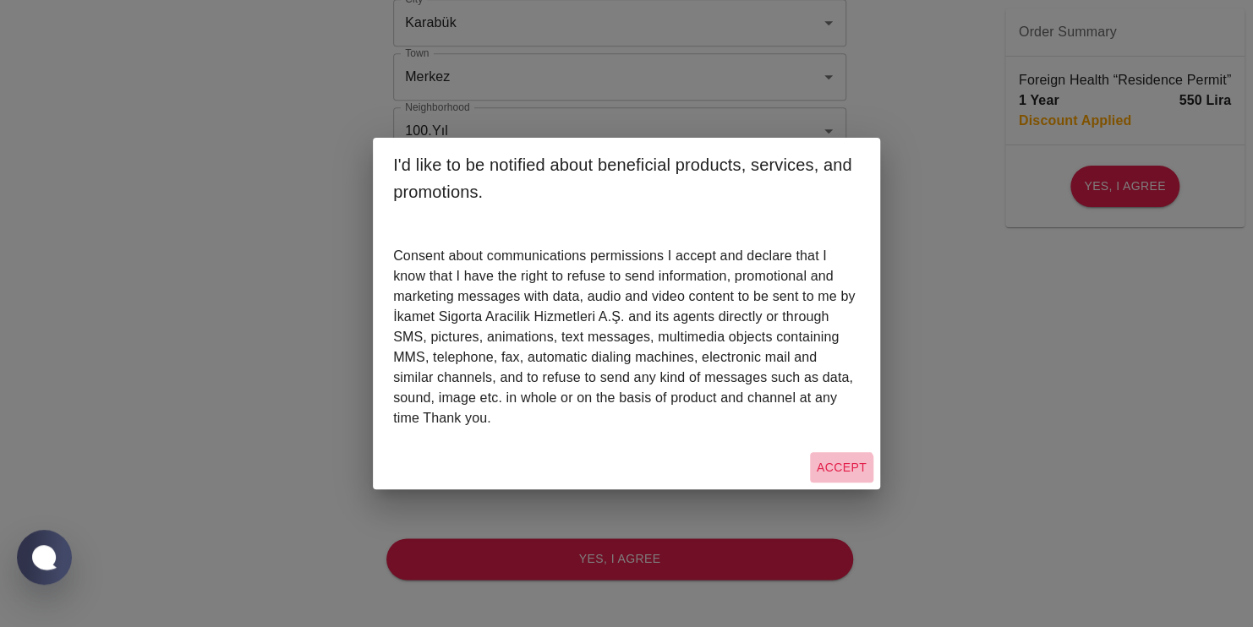
click at [840, 474] on button "Accept" at bounding box center [841, 467] width 63 height 31
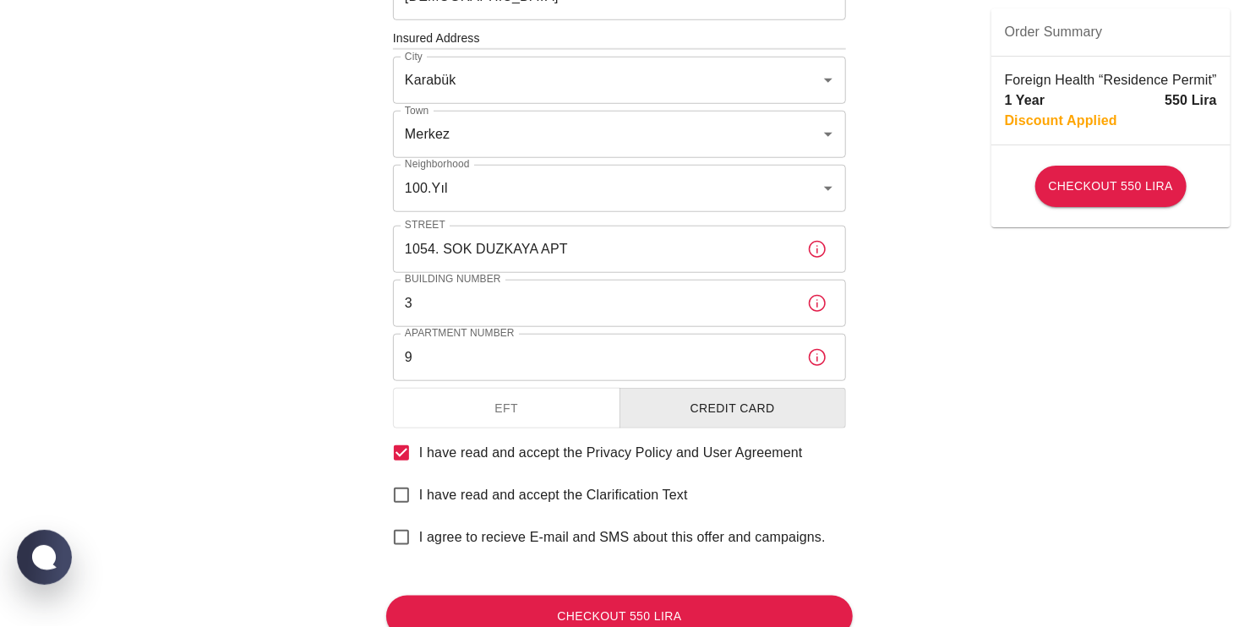
scroll to position [681, 0]
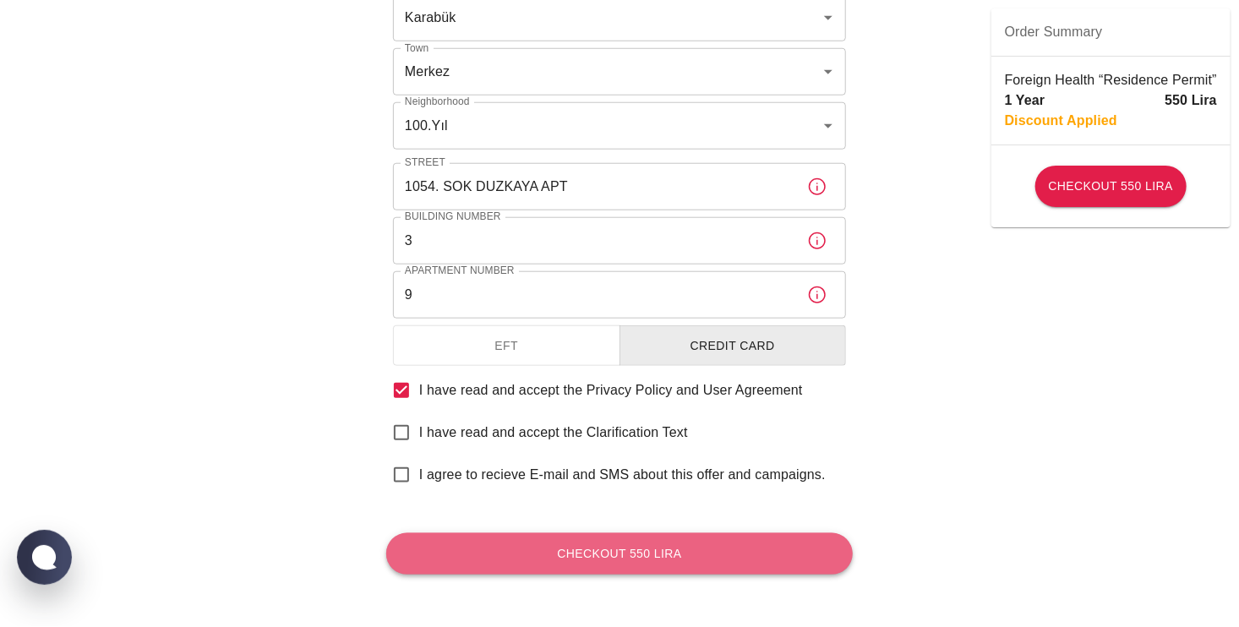
click at [640, 553] on button "Checkout 550 Lira" at bounding box center [619, 553] width 467 height 41
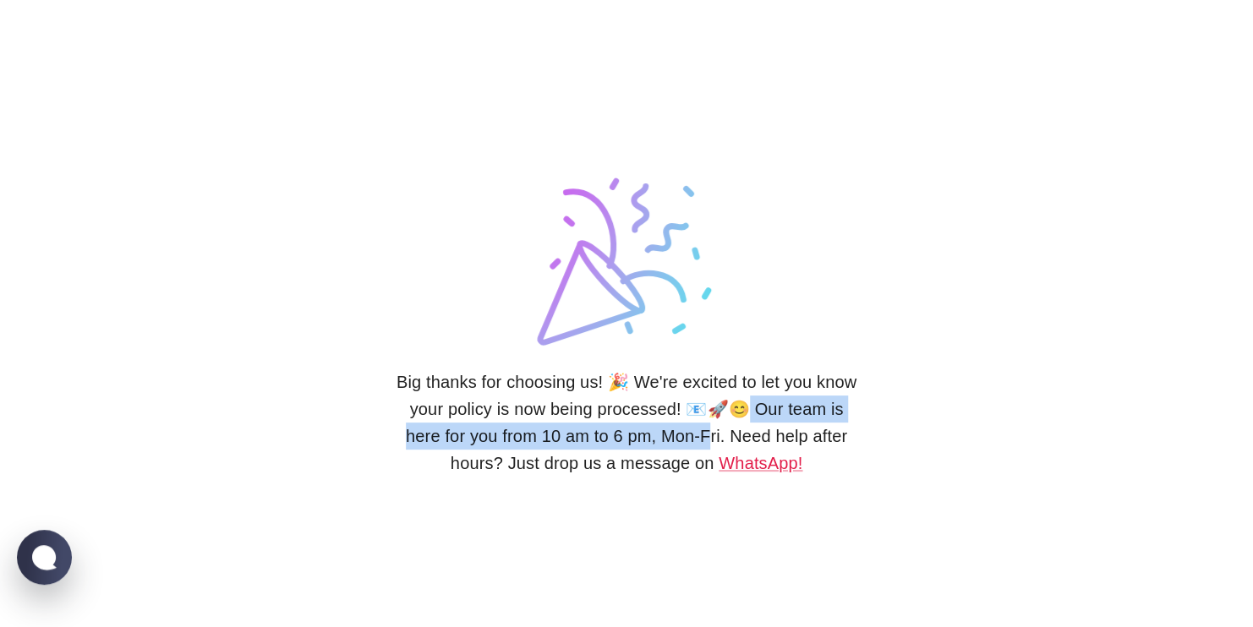
drag, startPoint x: 750, startPoint y: 410, endPoint x: 708, endPoint y: 431, distance: 47.3
click at [708, 431] on h6 "Big thanks for choosing us! 🎉 We're excited to let you know your policy is now …" at bounding box center [626, 423] width 467 height 108
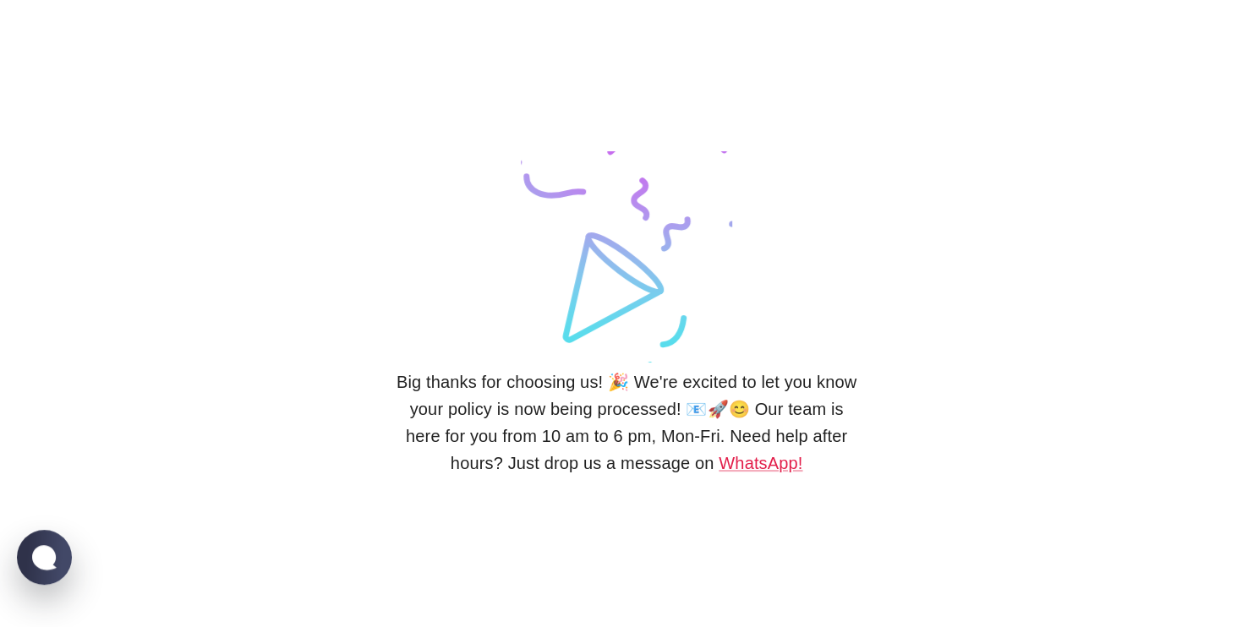
drag, startPoint x: 708, startPoint y: 431, endPoint x: 981, endPoint y: 439, distance: 274.0
click at [981, 439] on div "Big thanks for choosing us! 🎉 We're excited to let you know your policy is now …" at bounding box center [626, 313] width 1253 height 627
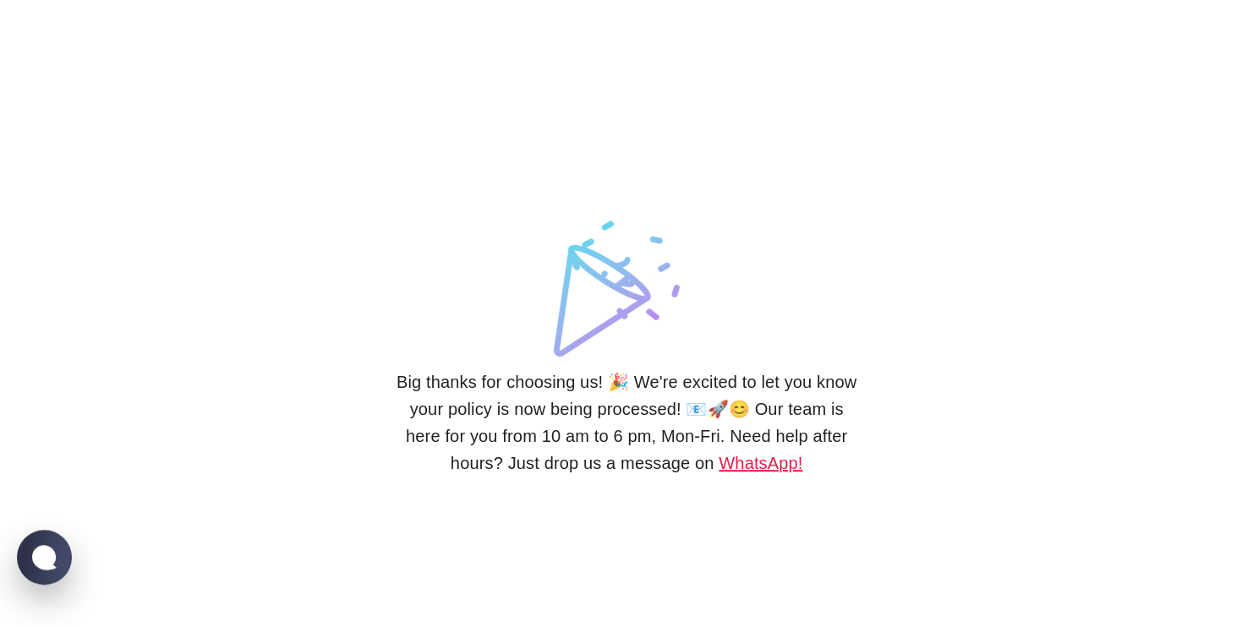
click at [745, 467] on link "WhatsApp!" at bounding box center [761, 463] width 84 height 19
